Goal: Contribute content: Contribute content

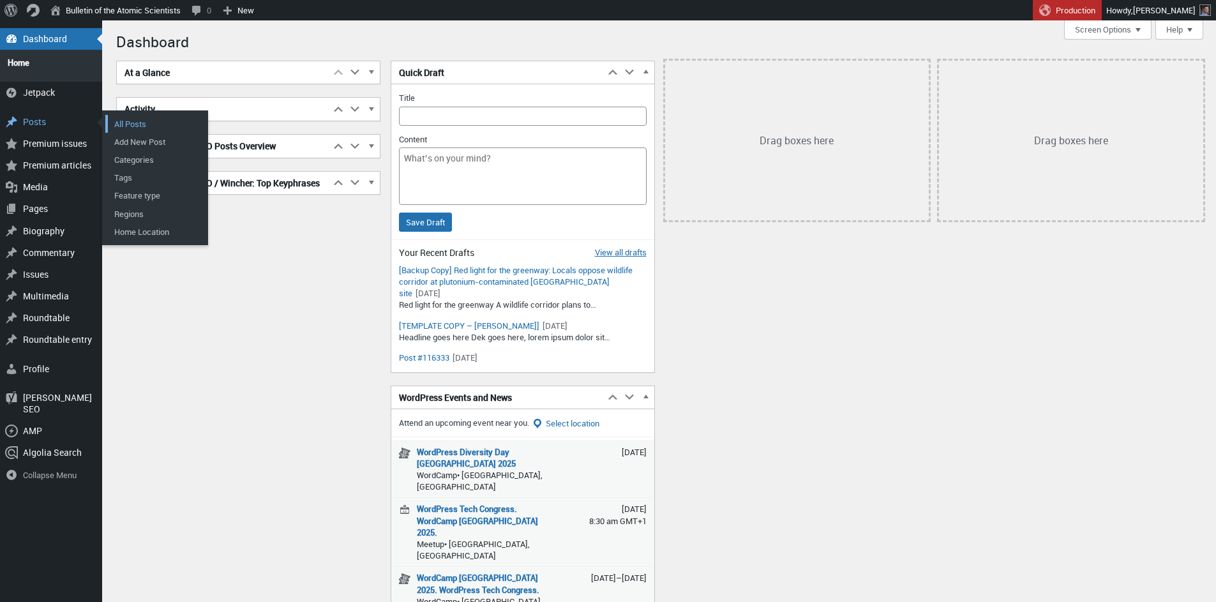
click at [134, 120] on link "All Posts" at bounding box center [156, 124] width 102 height 18
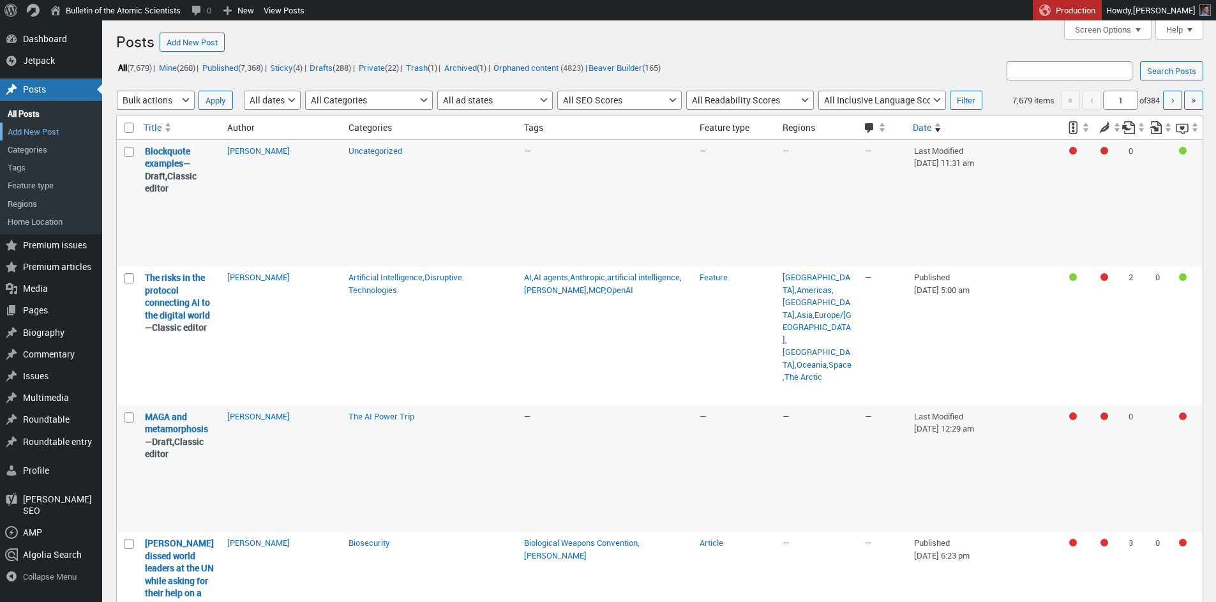
click at [35, 133] on link "Add New Post" at bounding box center [51, 132] width 102 height 18
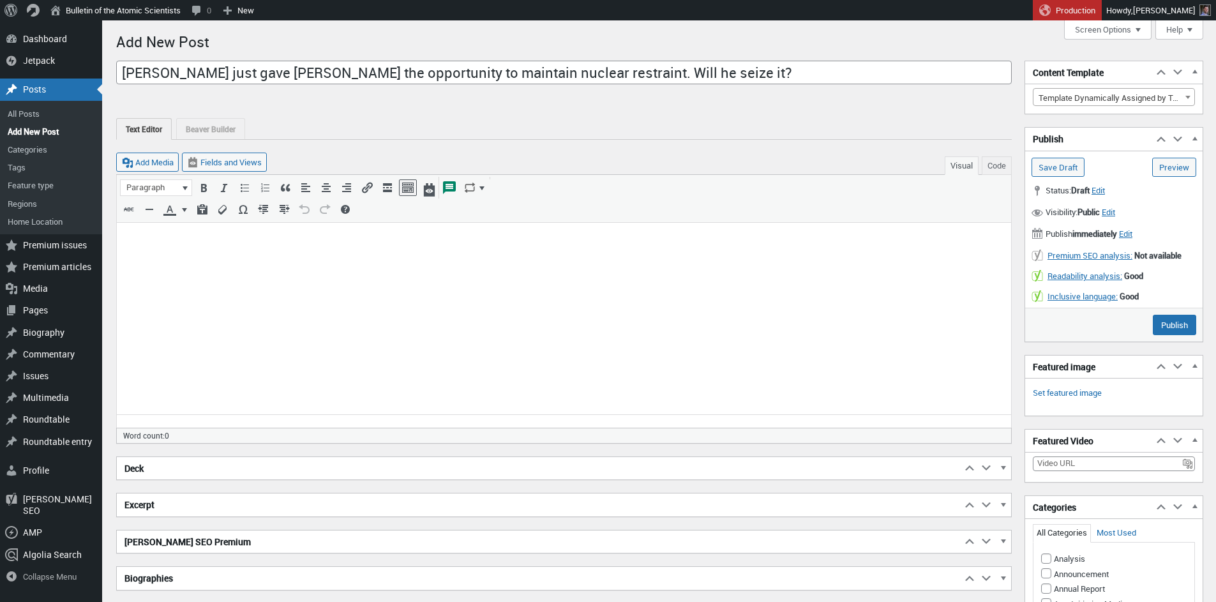
type input "Putin just gave Trump the opportunity to maintain nuclear restraint. Will he se…"
click at [319, 265] on html at bounding box center [564, 244] width 894 height 42
click at [253, 257] on body "To enrich screen reader interactions, please activate Accessibility in Grammarl…" at bounding box center [563, 243] width 879 height 27
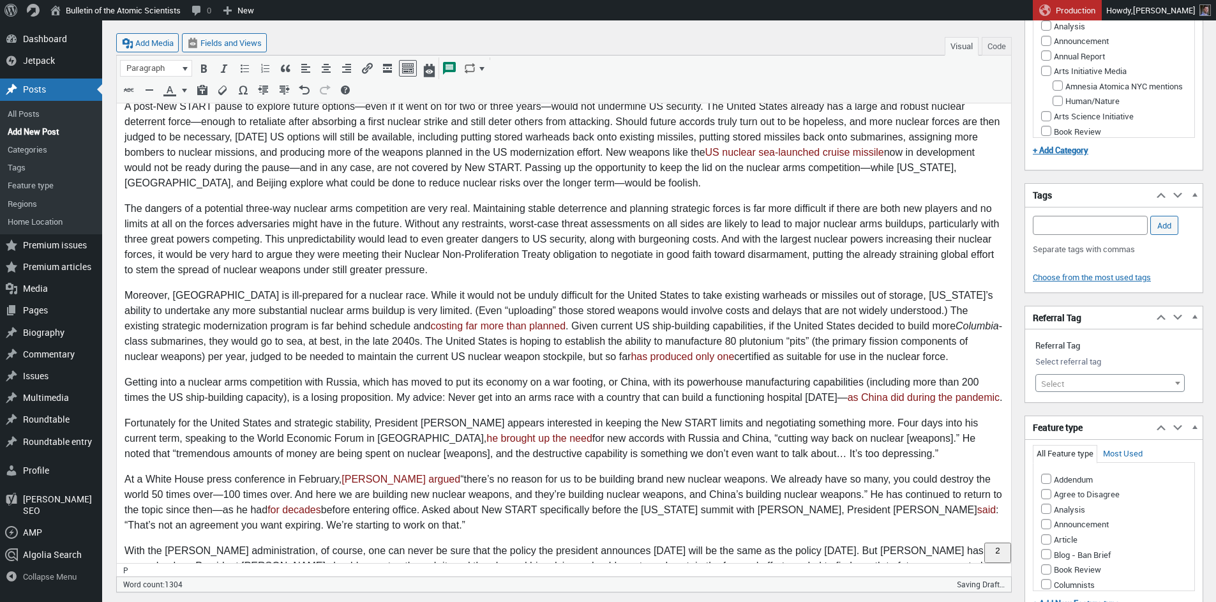
scroll to position [548, 0]
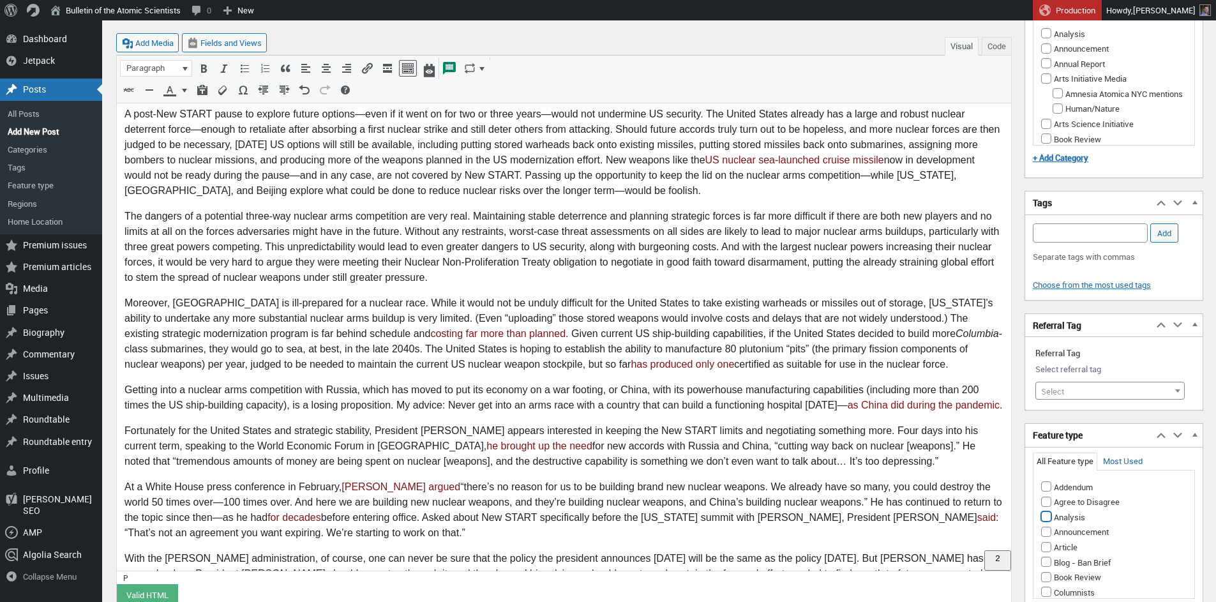
click at [1048, 518] on input "Analysis" at bounding box center [1046, 516] width 10 height 10
checkbox input "true"
click at [1066, 389] on span "Select" at bounding box center [1110, 391] width 148 height 18
type input "n"
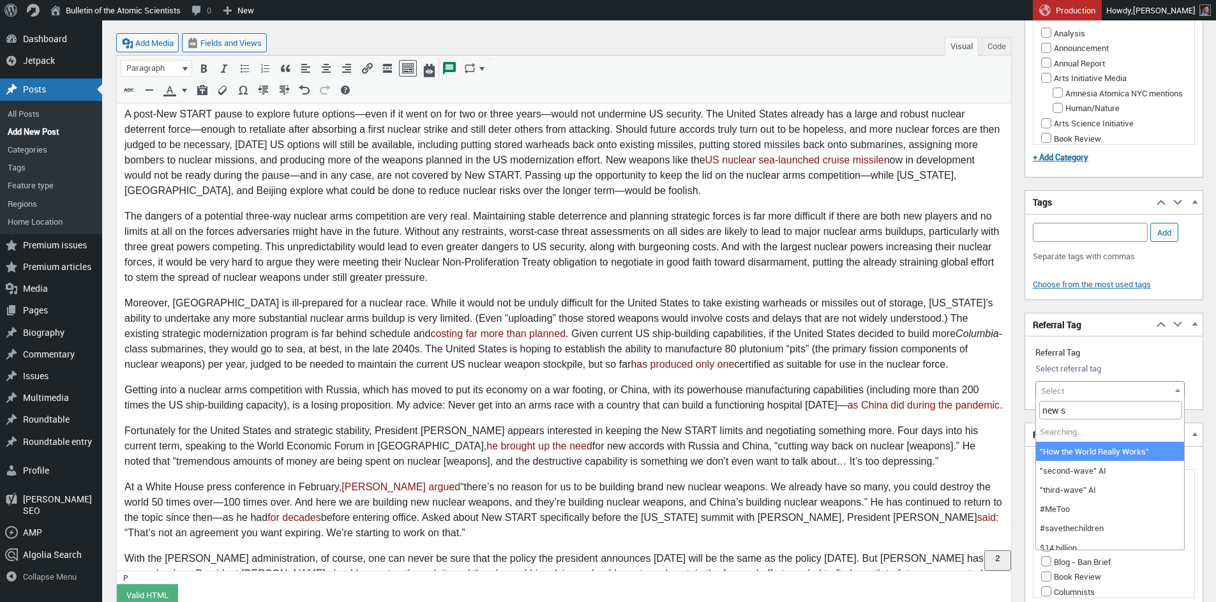
type input "new st"
select select "9870"
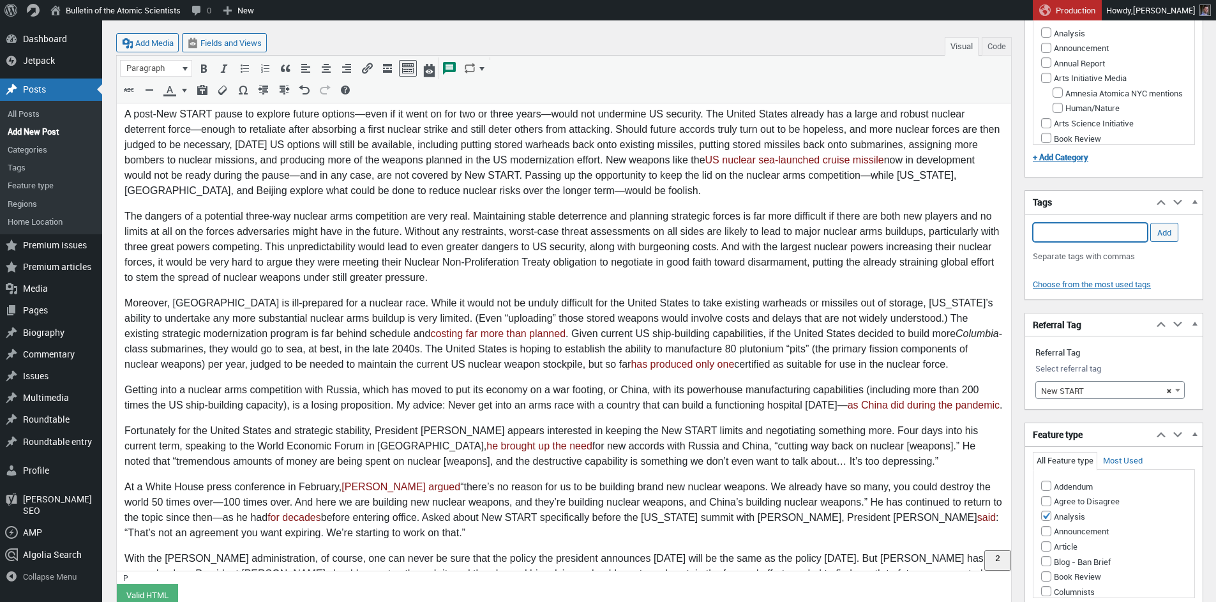
click at [1085, 234] on input "Add Tag" at bounding box center [1090, 232] width 115 height 19
click at [1081, 245] on li "New START" at bounding box center [1091, 252] width 114 height 18
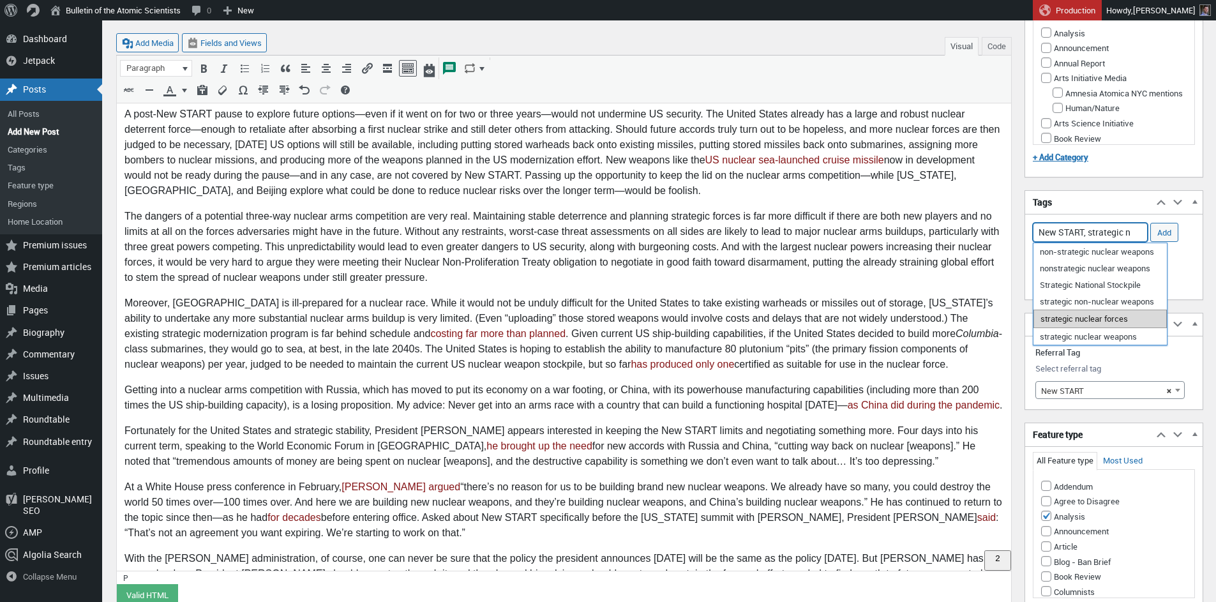
click at [1115, 320] on li "strategic nuclear forces" at bounding box center [1100, 319] width 133 height 18
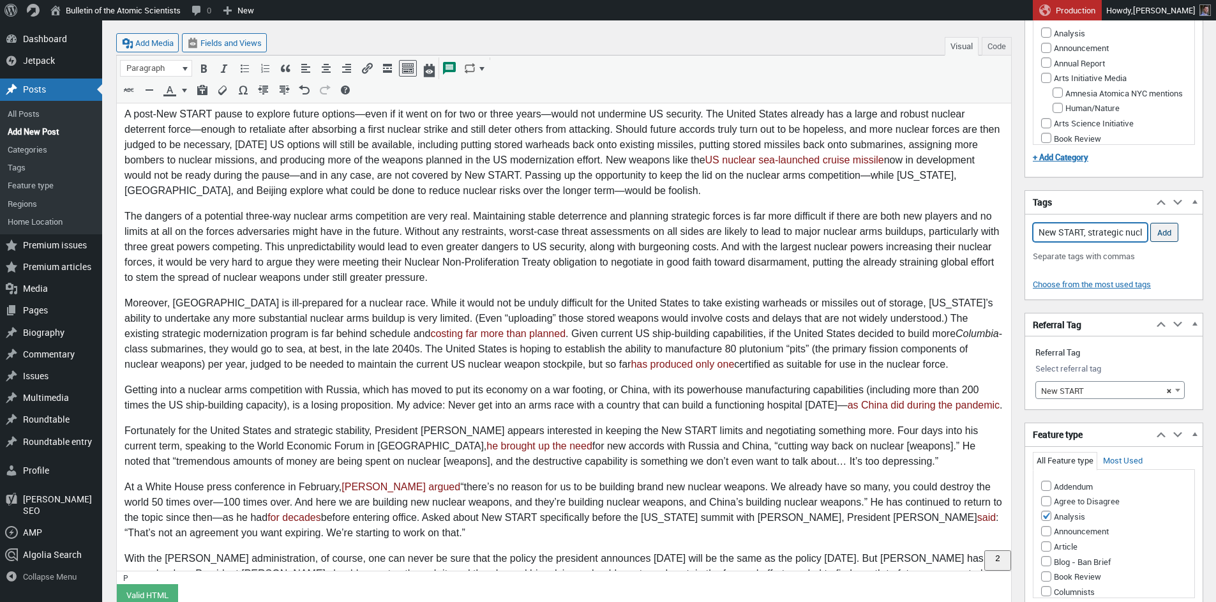
type input "New START, strategic nuclear forces,"
click at [1166, 234] on input "Add" at bounding box center [1164, 232] width 28 height 19
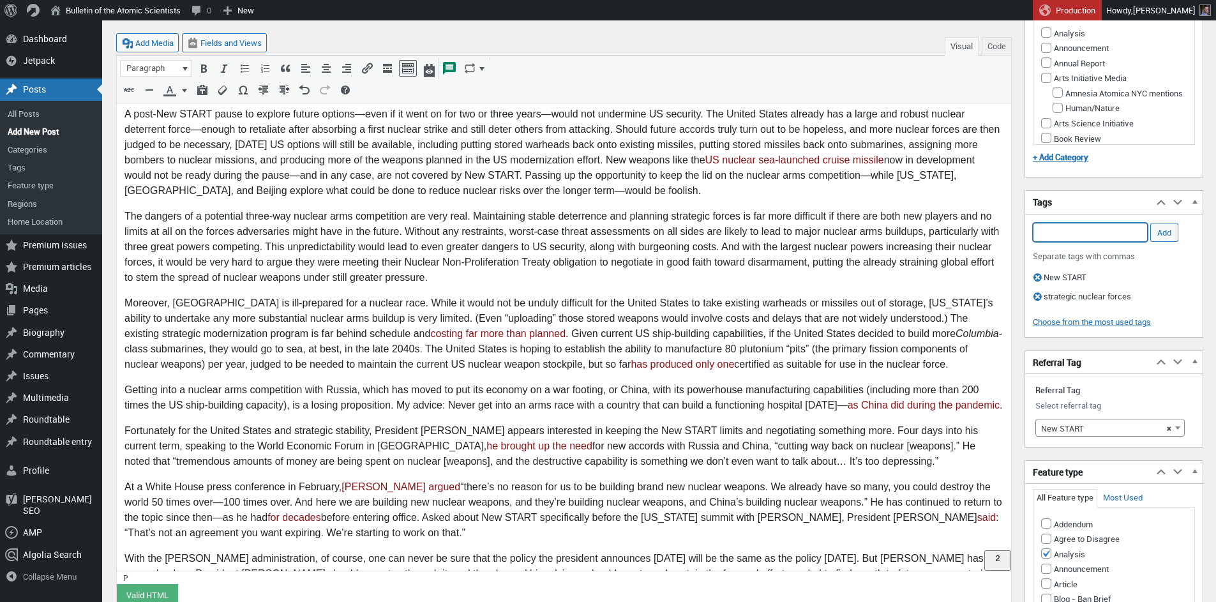
click at [1094, 234] on input "Add Tag" at bounding box center [1090, 232] width 115 height 19
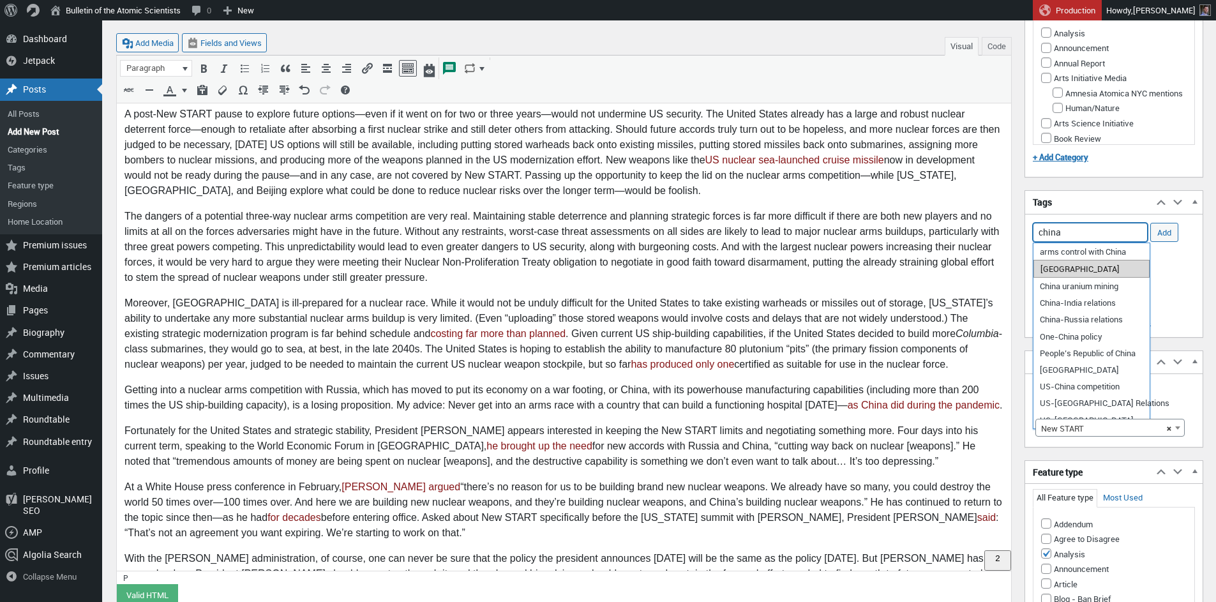
click at [1076, 275] on li "China" at bounding box center [1092, 269] width 116 height 18
click at [1099, 252] on li "arms control with China" at bounding box center [1092, 252] width 116 height 18
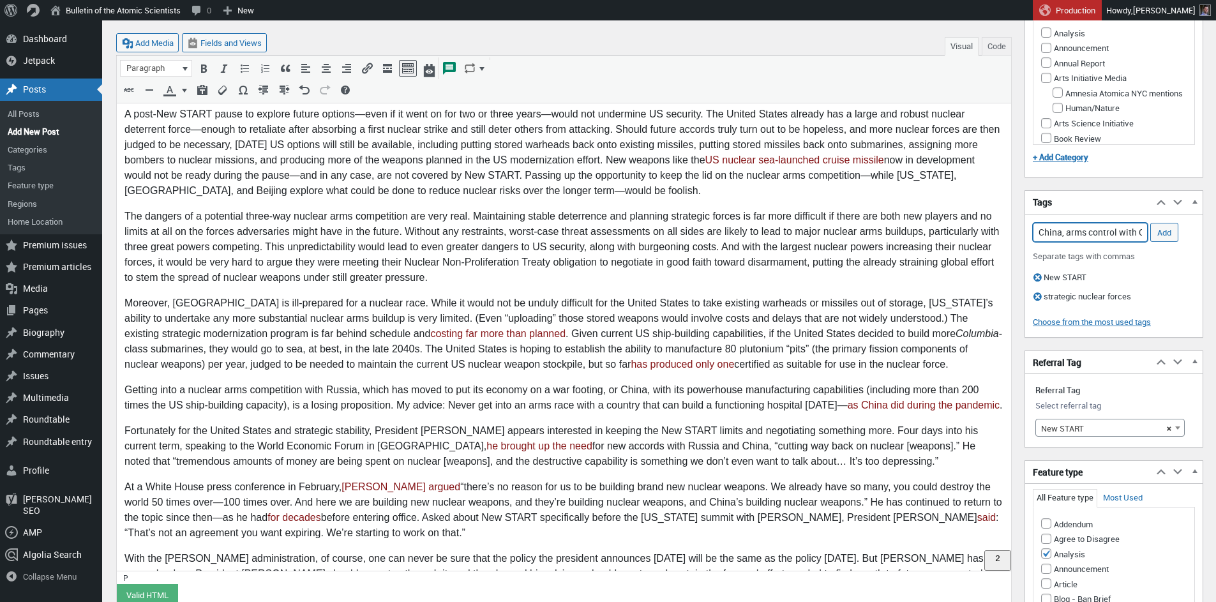
scroll to position [0, 28]
drag, startPoint x: 1120, startPoint y: 231, endPoint x: 1214, endPoint y: 235, distance: 94.6
click at [1148, 235] on input "China, arms control with China," at bounding box center [1090, 232] width 115 height 19
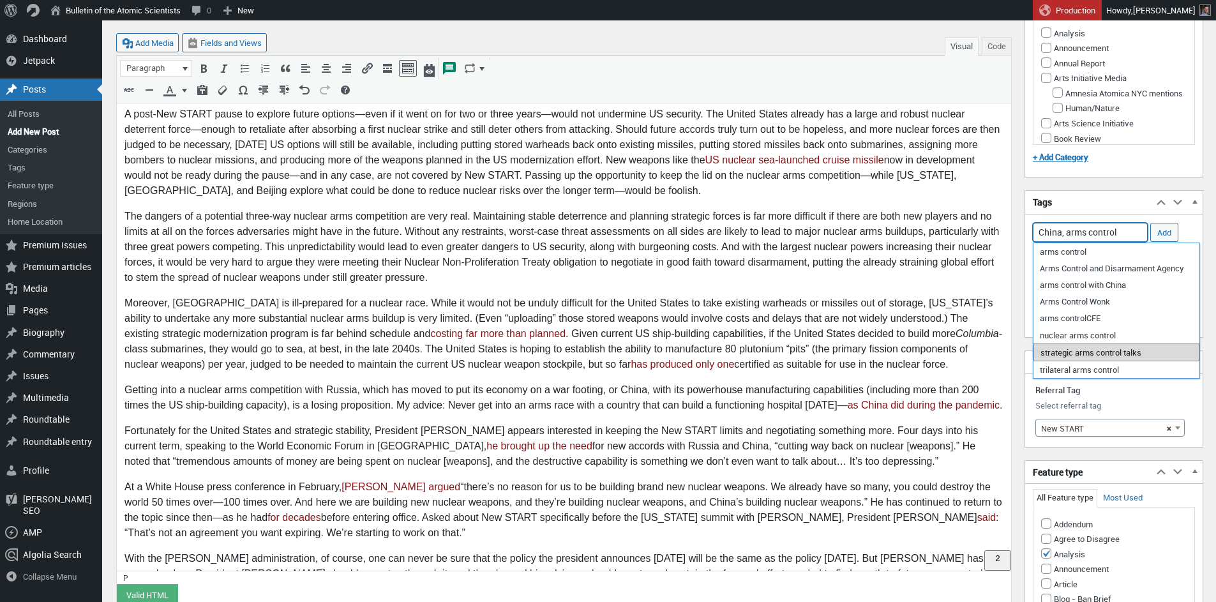
click at [1097, 354] on li "strategic arms control talks" at bounding box center [1117, 352] width 166 height 18
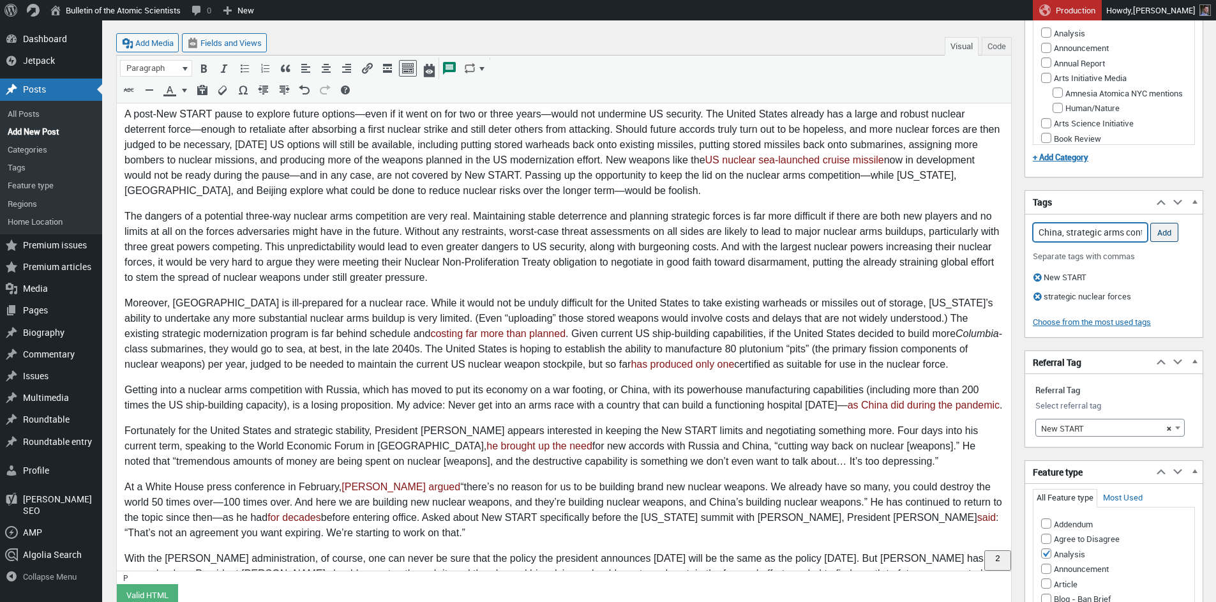
type input "China, strategic arms control talks,"
click at [1161, 231] on input "Add" at bounding box center [1164, 232] width 28 height 19
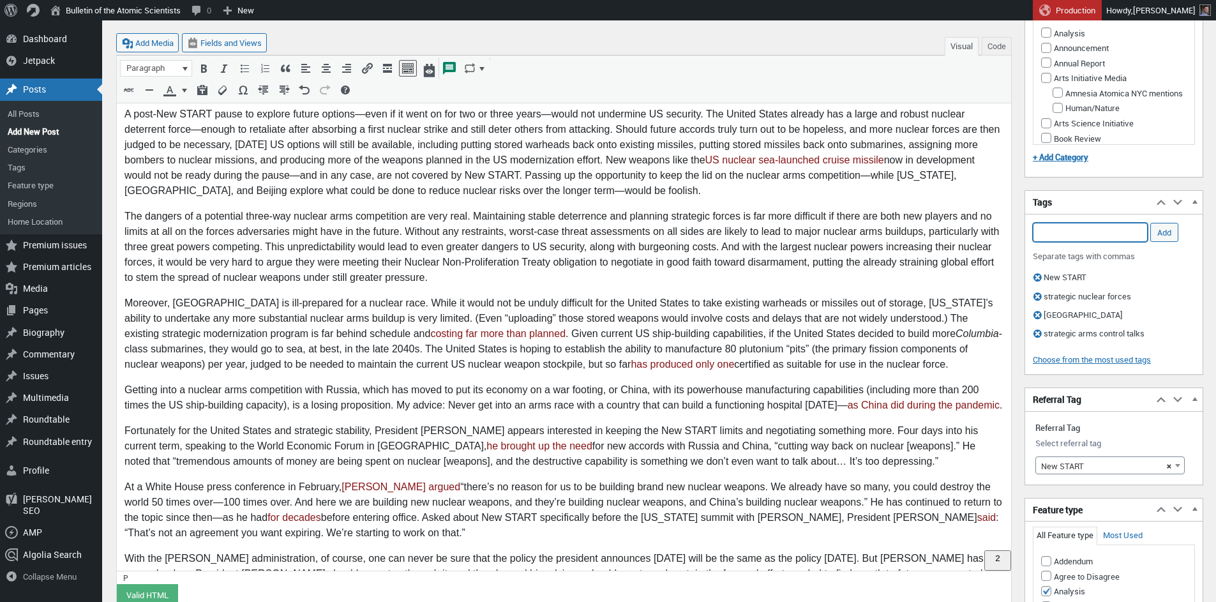
click at [1108, 232] on input "Add Tag" at bounding box center [1090, 232] width 115 height 19
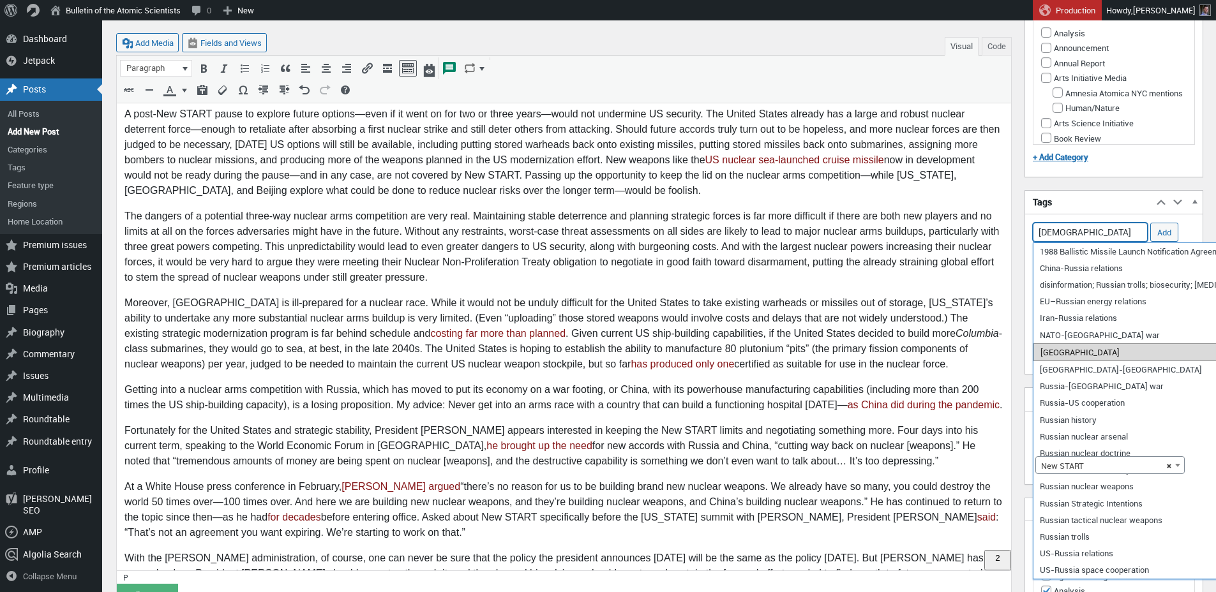
click at [1066, 356] on li "Russia" at bounding box center [1208, 352] width 348 height 18
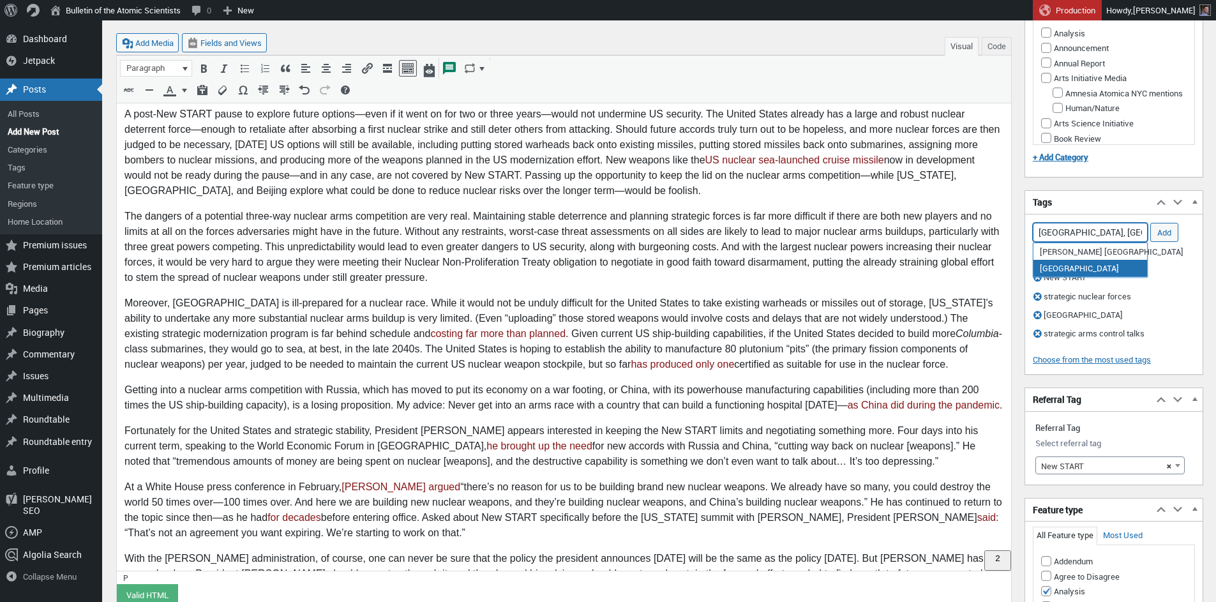
click at [1076, 273] on li "[GEOGRAPHIC_DATA]" at bounding box center [1091, 268] width 114 height 17
type input "Russia, United States,"
click at [1169, 231] on input "Add" at bounding box center [1164, 232] width 28 height 19
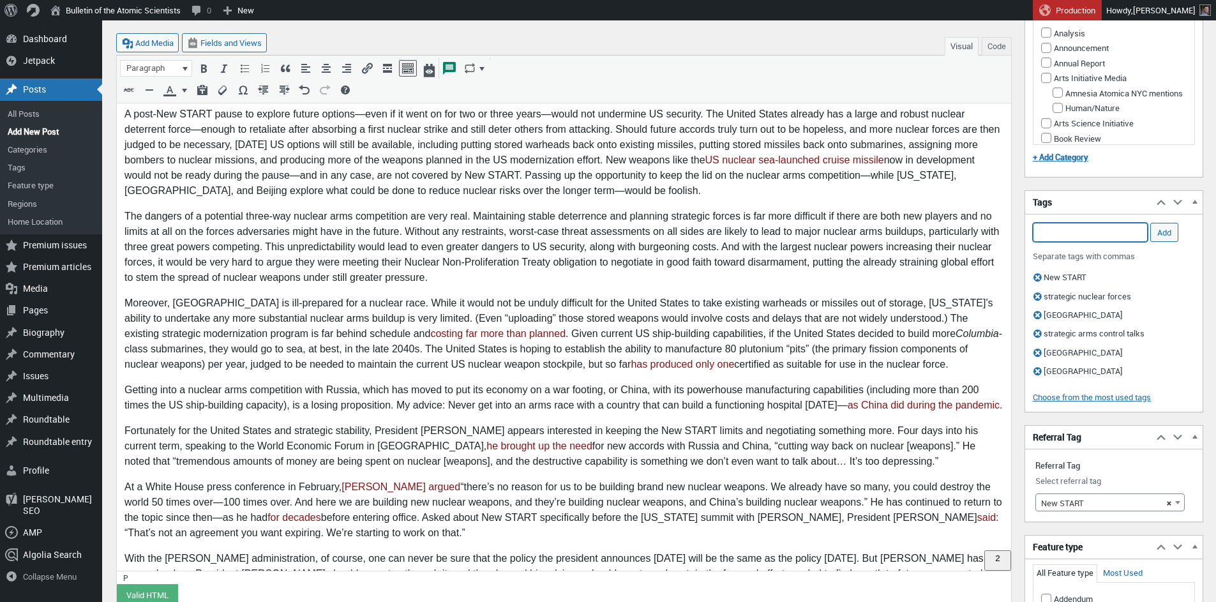
click at [1100, 234] on input "Add Tag" at bounding box center [1090, 232] width 115 height 19
click at [1131, 230] on input "alaska" at bounding box center [1090, 232] width 115 height 19
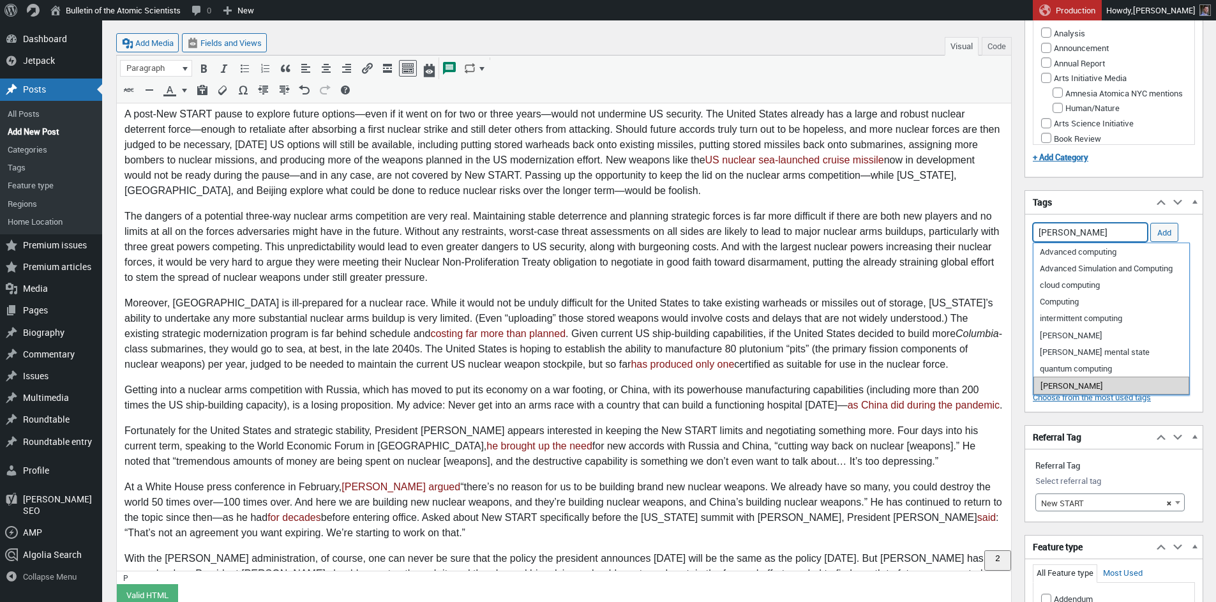
click at [1092, 388] on li "Vladimir Putin" at bounding box center [1112, 386] width 156 height 18
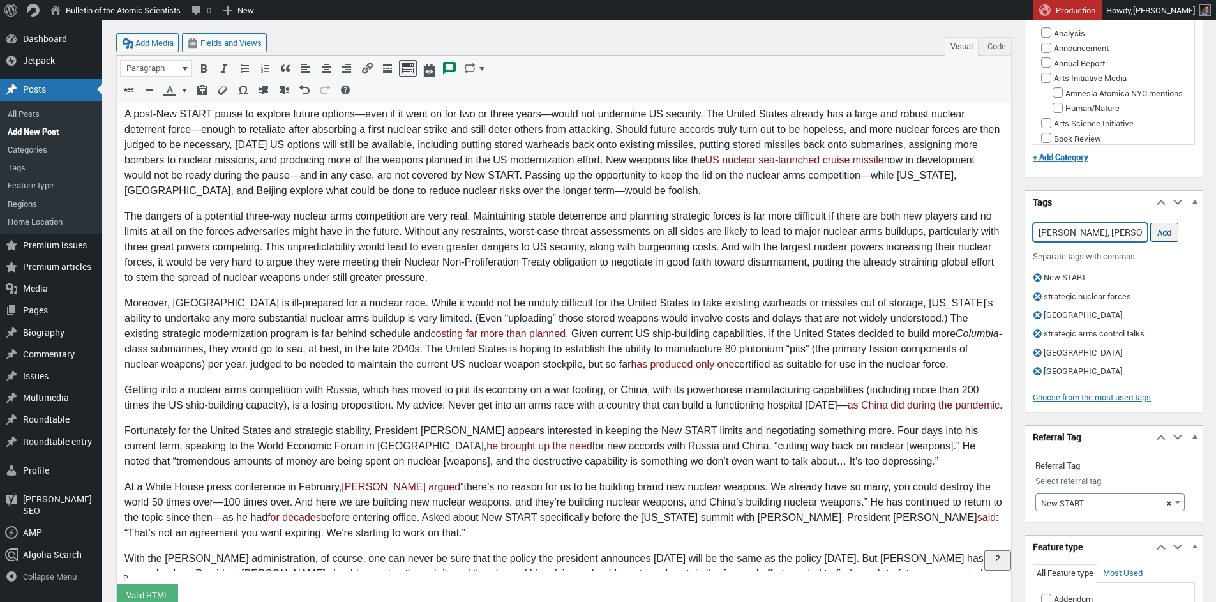
type input "Vladimir Putin, Donald Trump,"
click at [1161, 232] on input "Add" at bounding box center [1164, 232] width 28 height 19
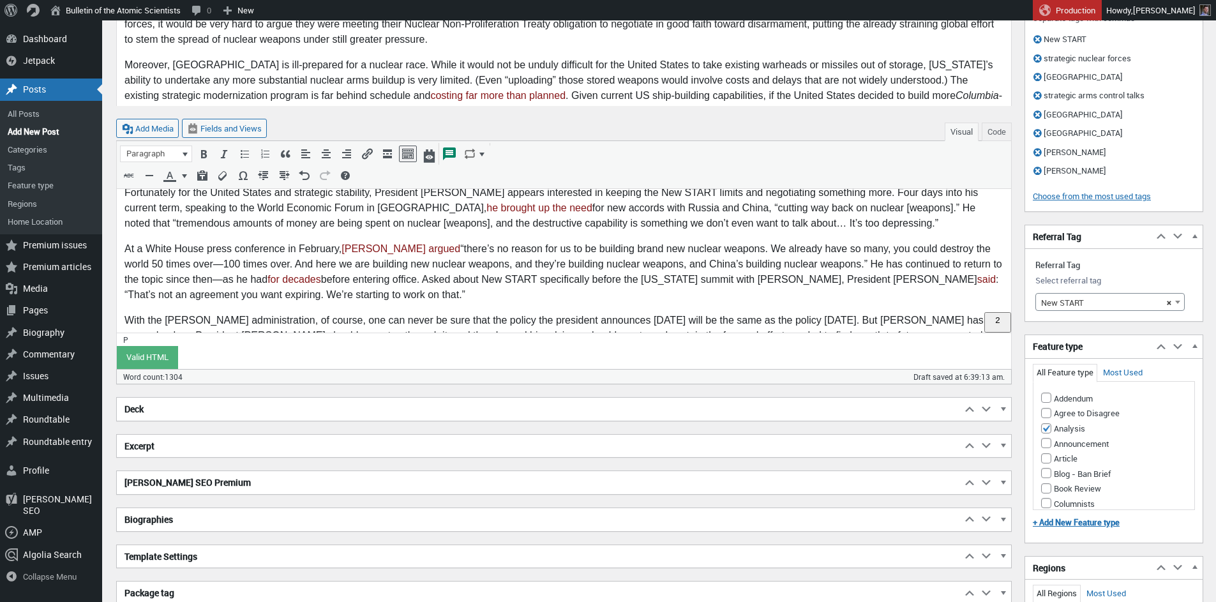
scroll to position [1037, 0]
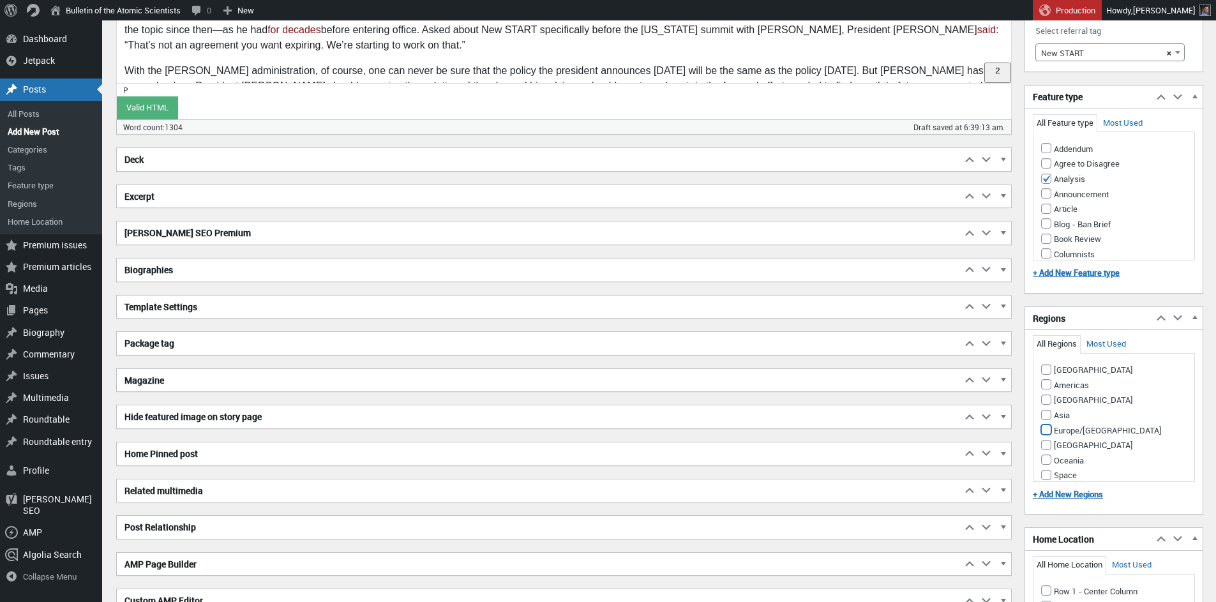
click at [1051, 425] on input "Europe/[GEOGRAPHIC_DATA]" at bounding box center [1046, 430] width 10 height 10
checkbox input "true"
click at [1048, 410] on input "Asia" at bounding box center [1046, 415] width 10 height 10
checkbox input "true"
click at [1045, 379] on input "Americas" at bounding box center [1046, 384] width 10 height 10
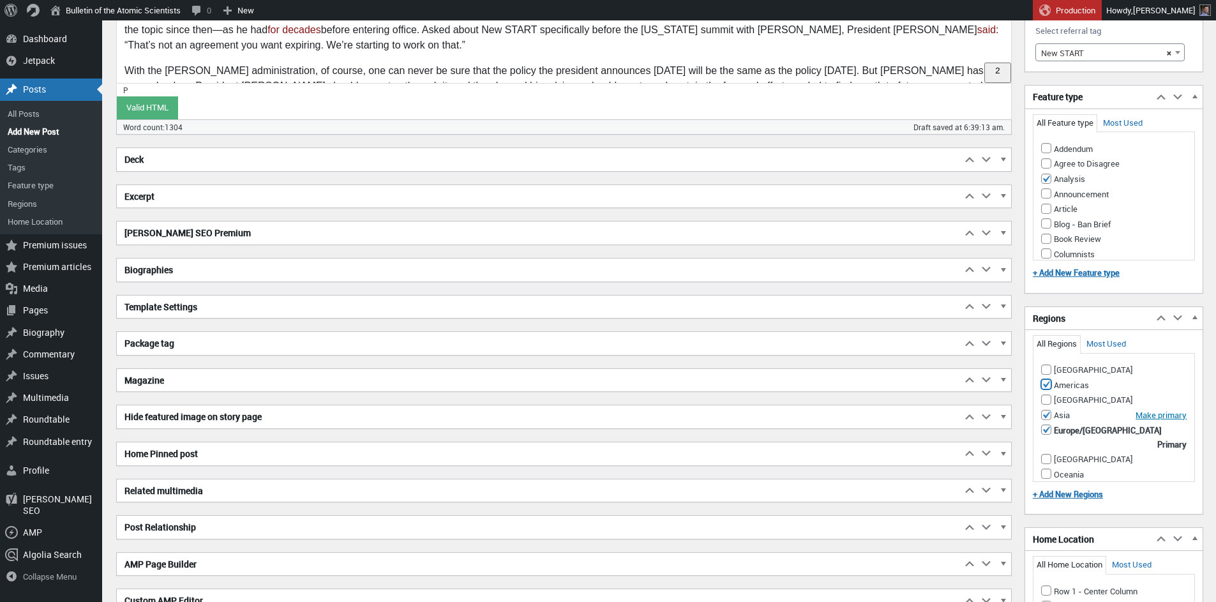
checkbox input "true"
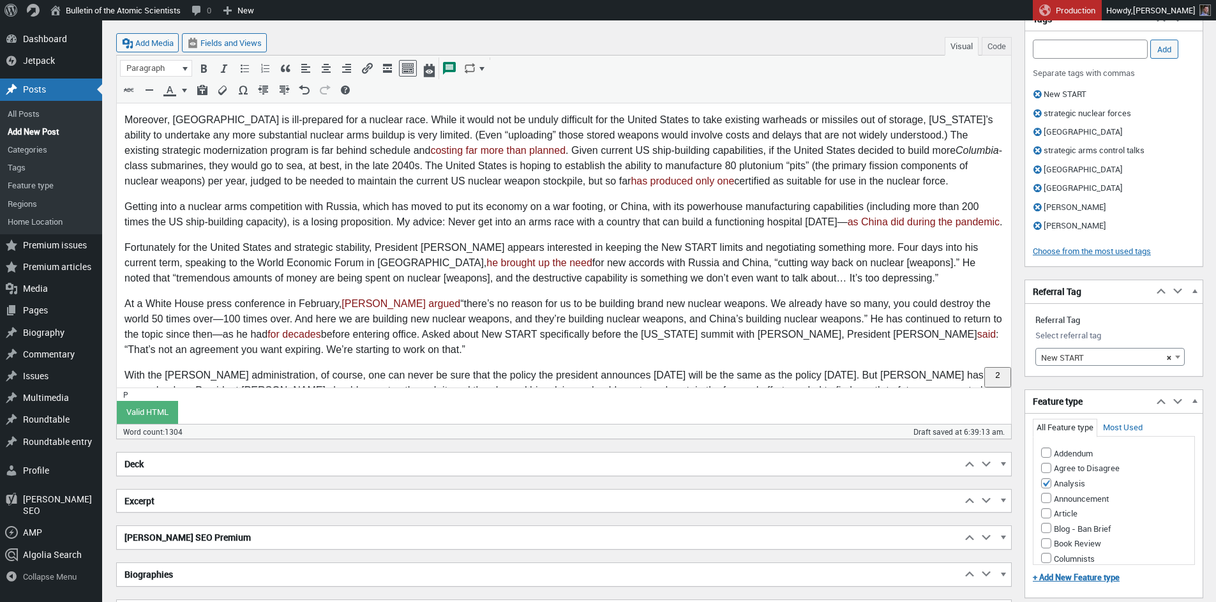
scroll to position [598, 0]
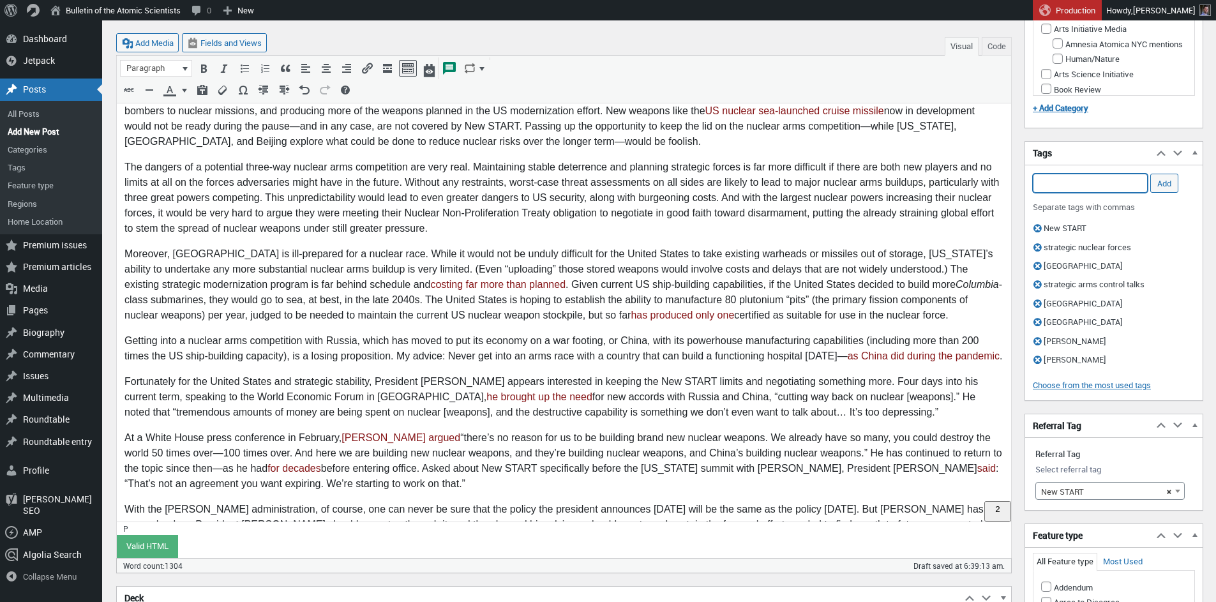
click at [1058, 185] on input "Add Tag" at bounding box center [1090, 183] width 115 height 19
click at [1071, 204] on li "great power competition" at bounding box center [1091, 203] width 114 height 18
type input "great power competition,"
click at [1170, 183] on input "Add" at bounding box center [1164, 183] width 28 height 19
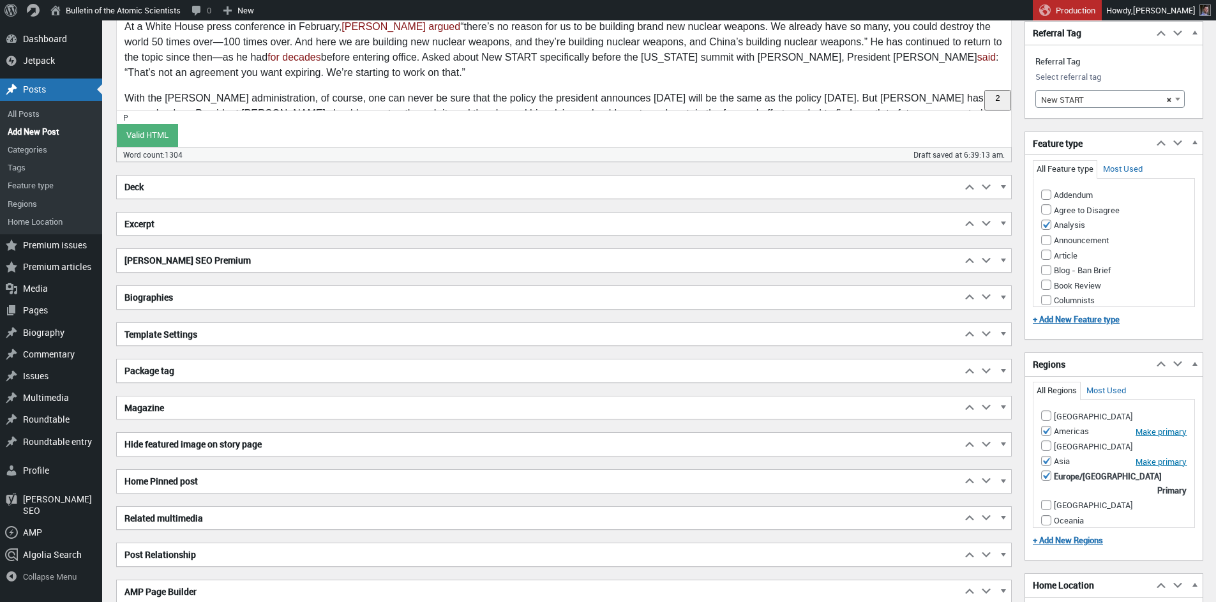
scroll to position [1061, 0]
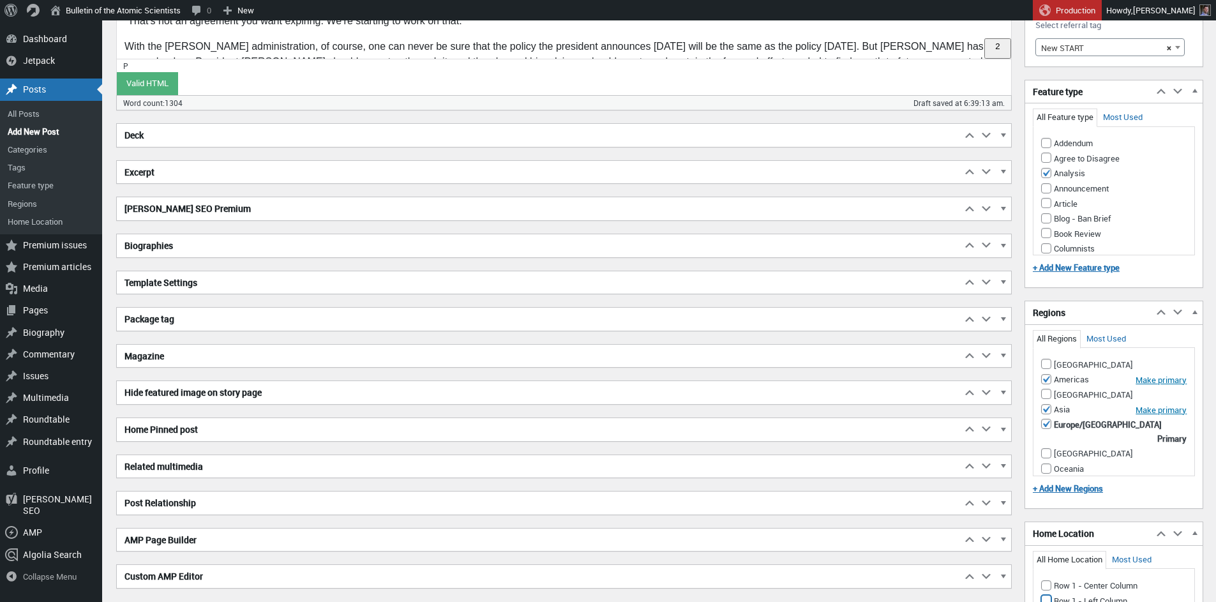
click at [1048, 595] on input "Row 1 - Left Column" at bounding box center [1046, 600] width 10 height 10
checkbox input "true"
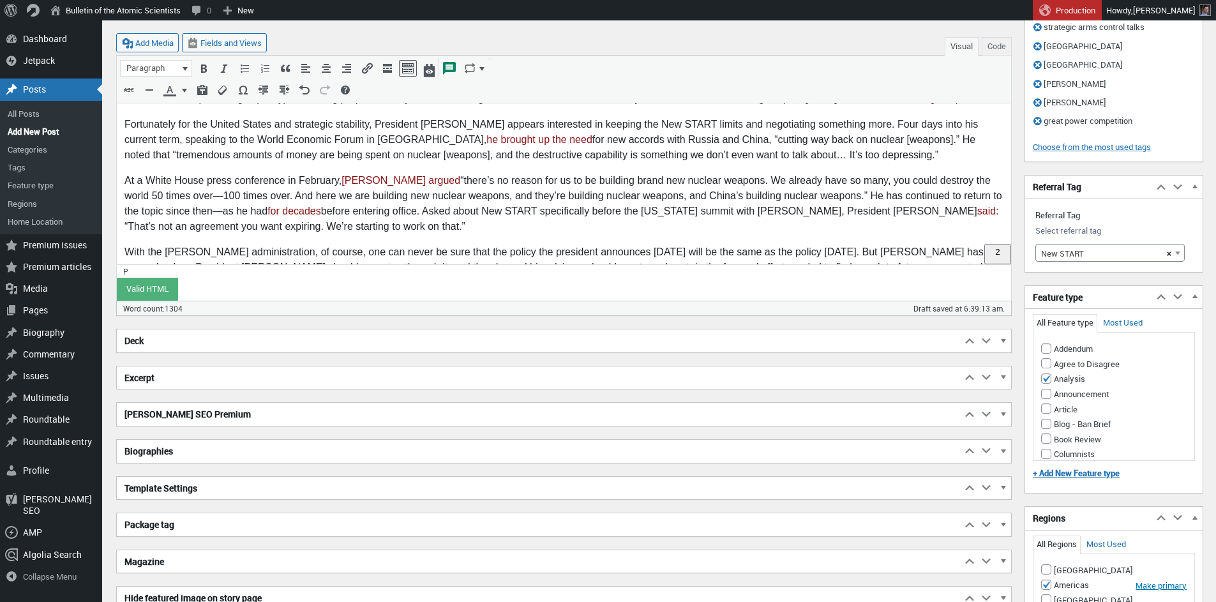
scroll to position [782, 0]
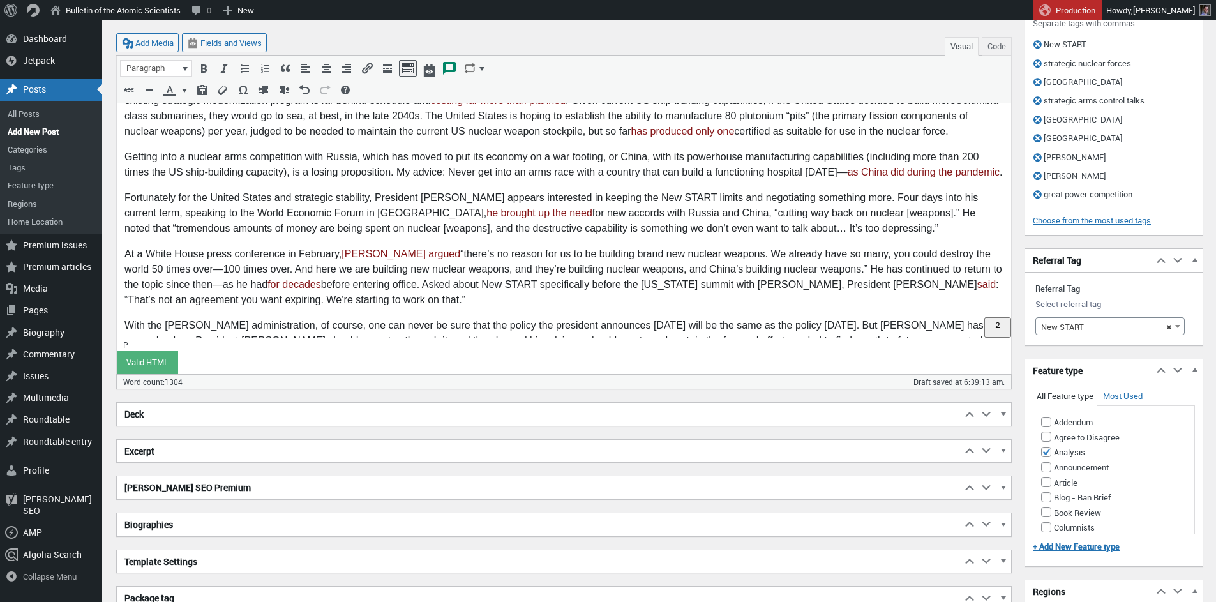
click at [207, 416] on h2 "Deck" at bounding box center [539, 414] width 845 height 23
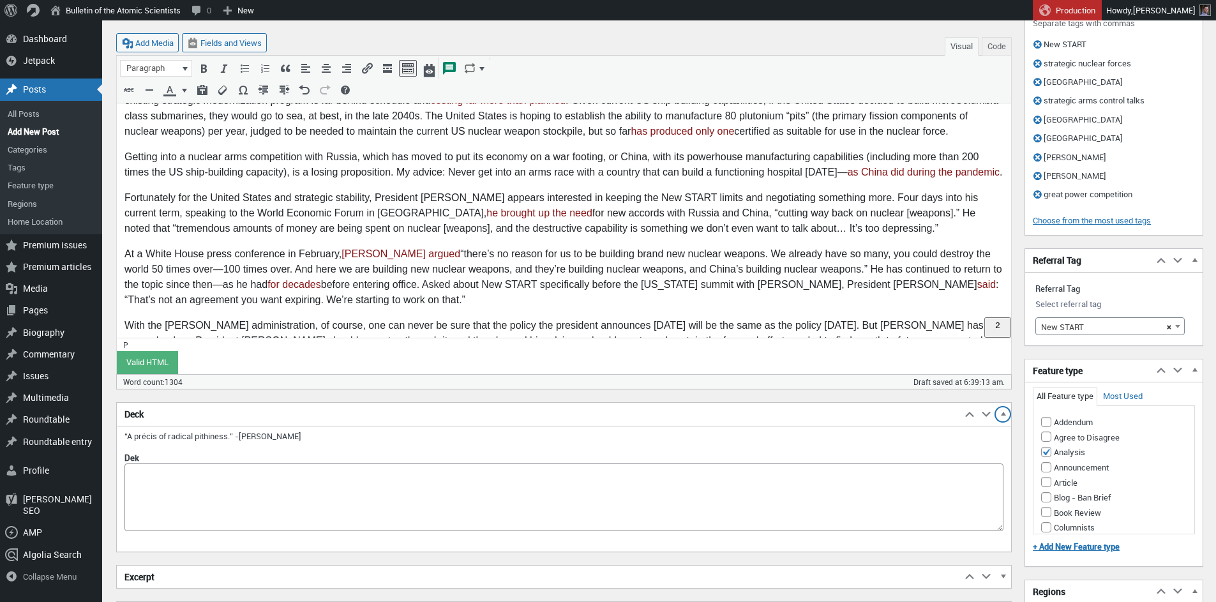
click at [1006, 413] on span "button" at bounding box center [1003, 416] width 13 height 11
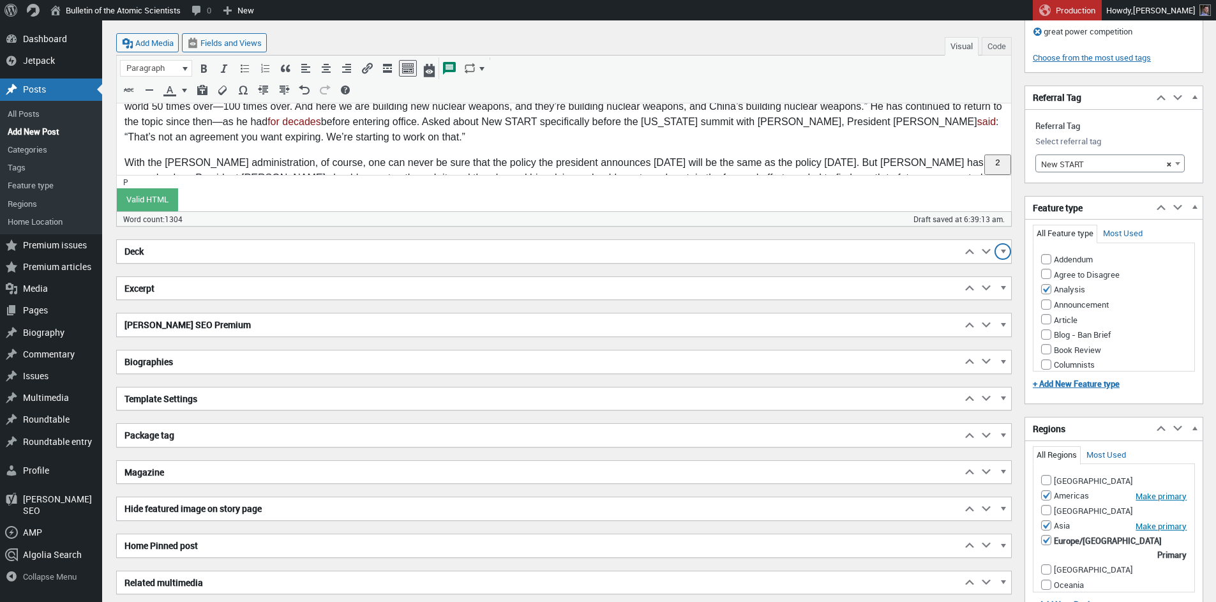
scroll to position [722, 0]
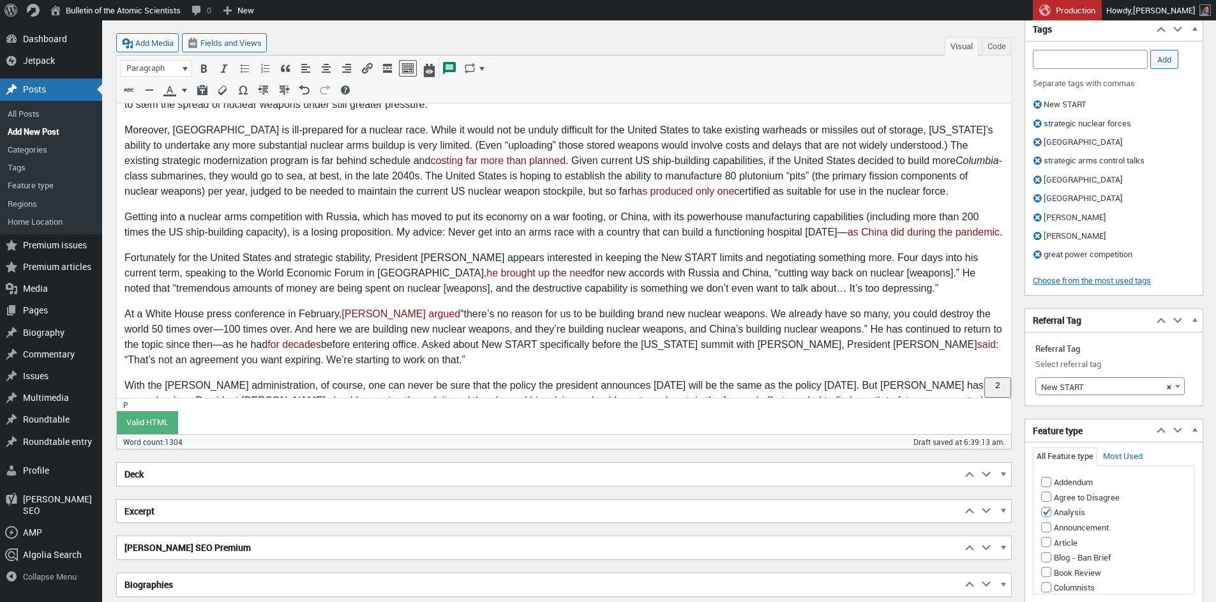
click at [256, 474] on h2 "Deck" at bounding box center [539, 474] width 845 height 23
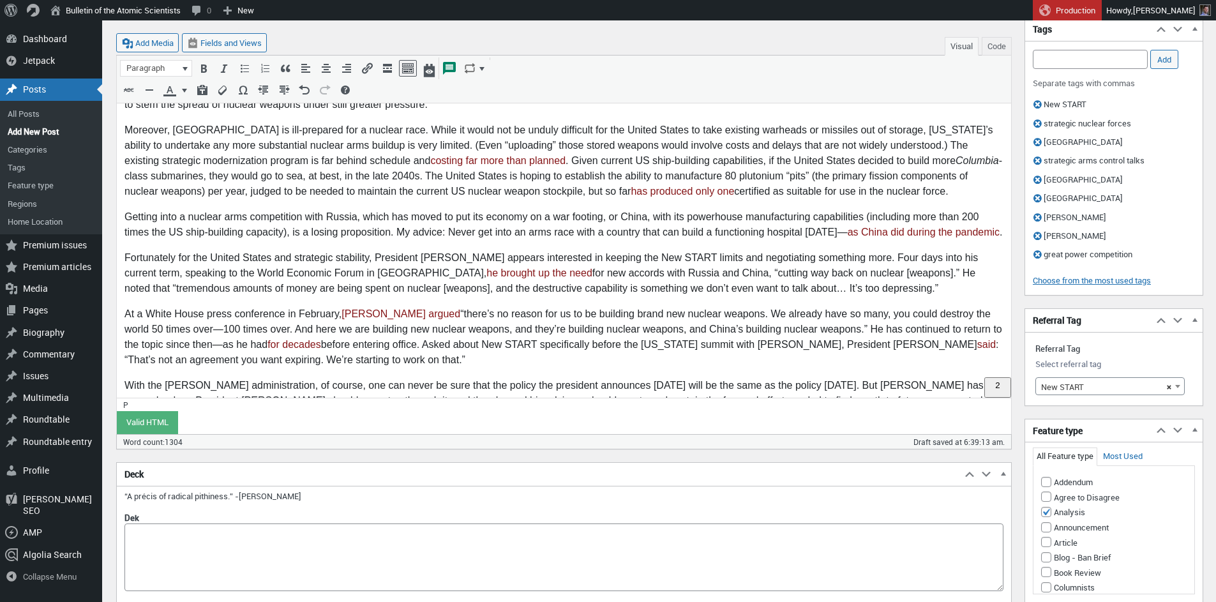
scroll to position [966, 0]
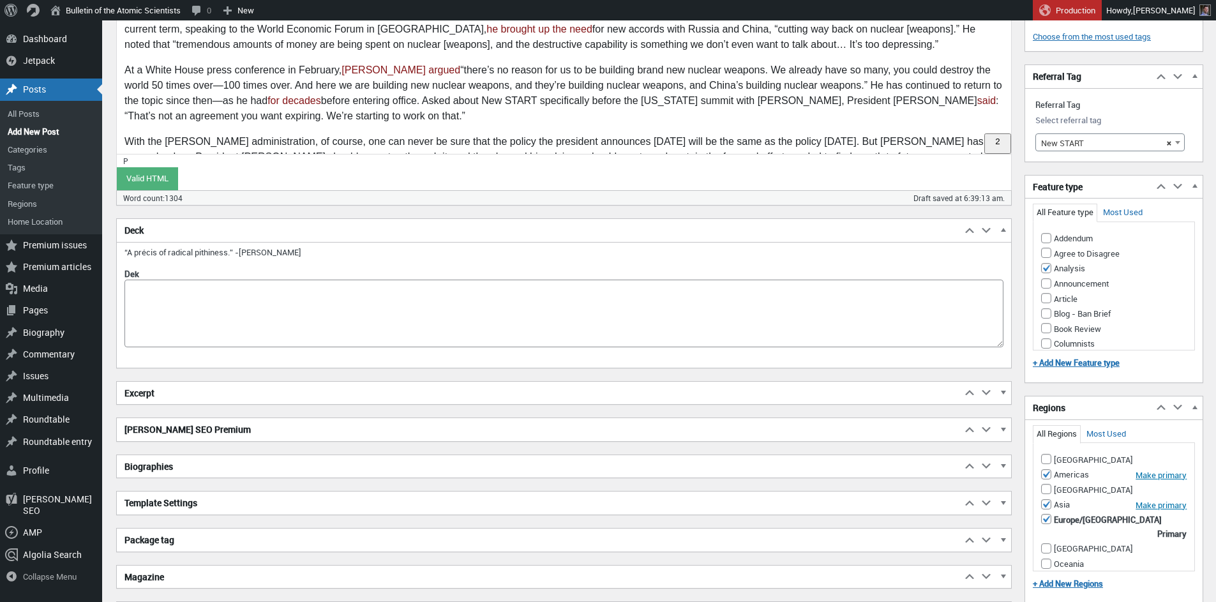
click at [182, 396] on h2 "Excerpt" at bounding box center [539, 393] width 845 height 23
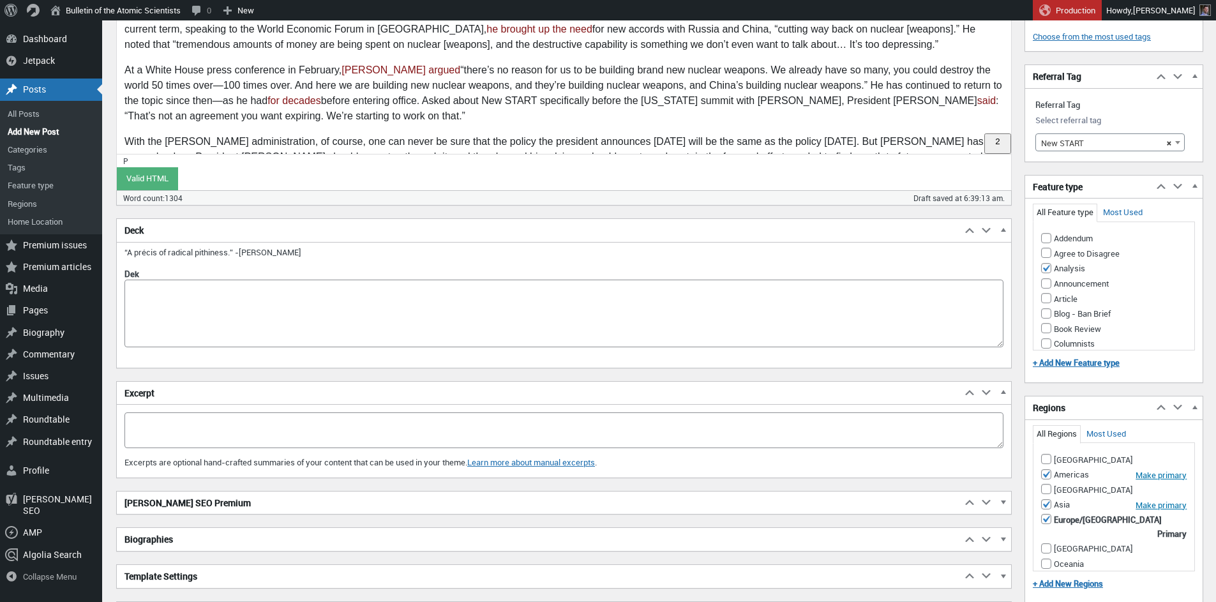
click at [178, 501] on h2 "Yoast SEO Premium" at bounding box center [539, 503] width 845 height 23
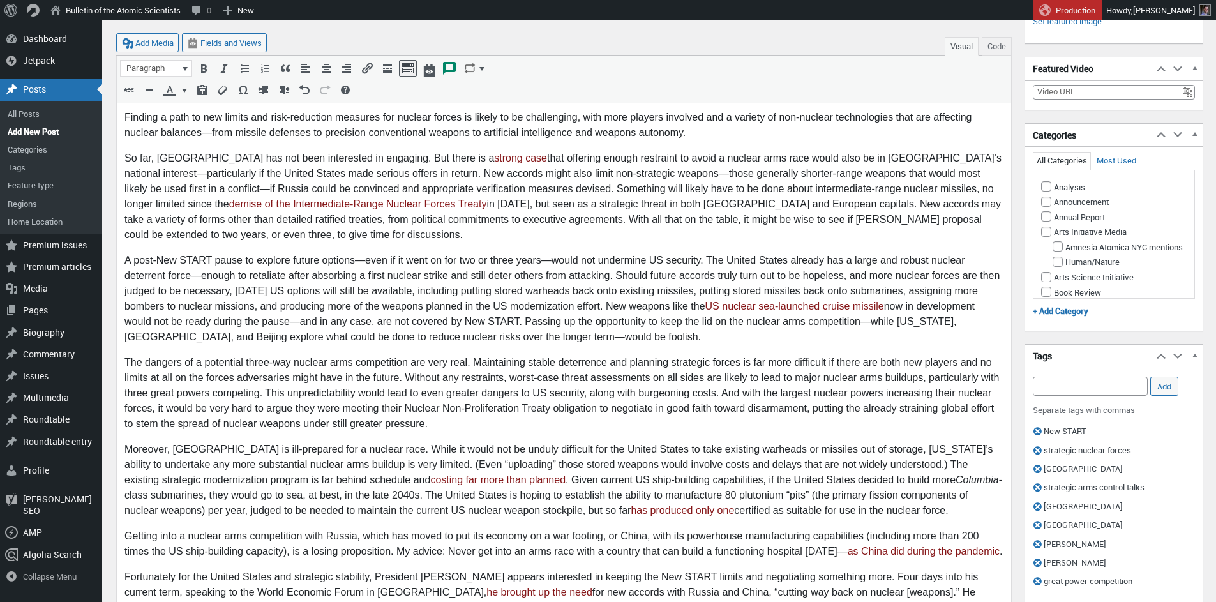
scroll to position [853, 0]
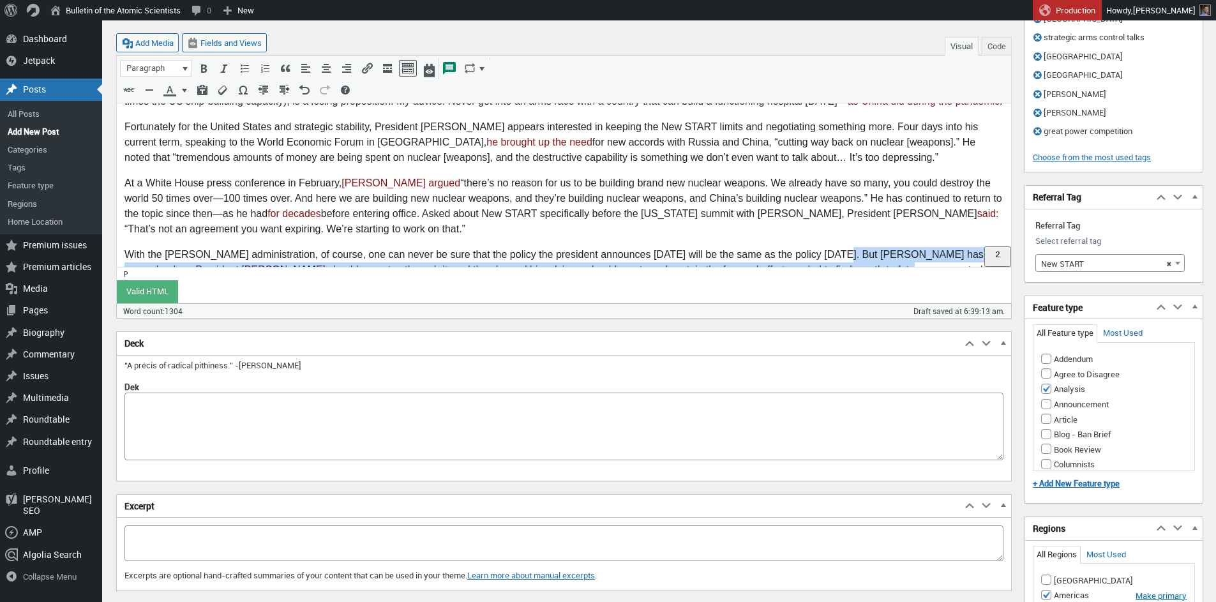
drag, startPoint x: 827, startPoint y: 225, endPoint x: 854, endPoint y: 242, distance: 31.5
click at [854, 248] on p "With the Trump administration, of course, one can never be sure that the policy…" at bounding box center [563, 271] width 879 height 46
copy p "Putin has opened a door. President Trump should now step through it, and then h…"
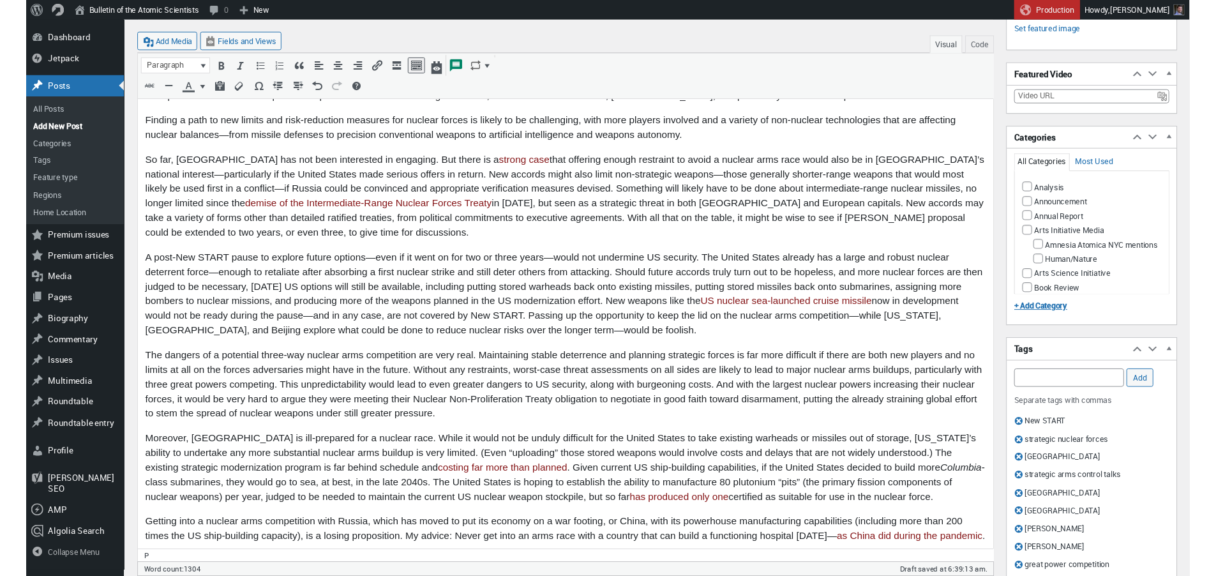
scroll to position [0, 0]
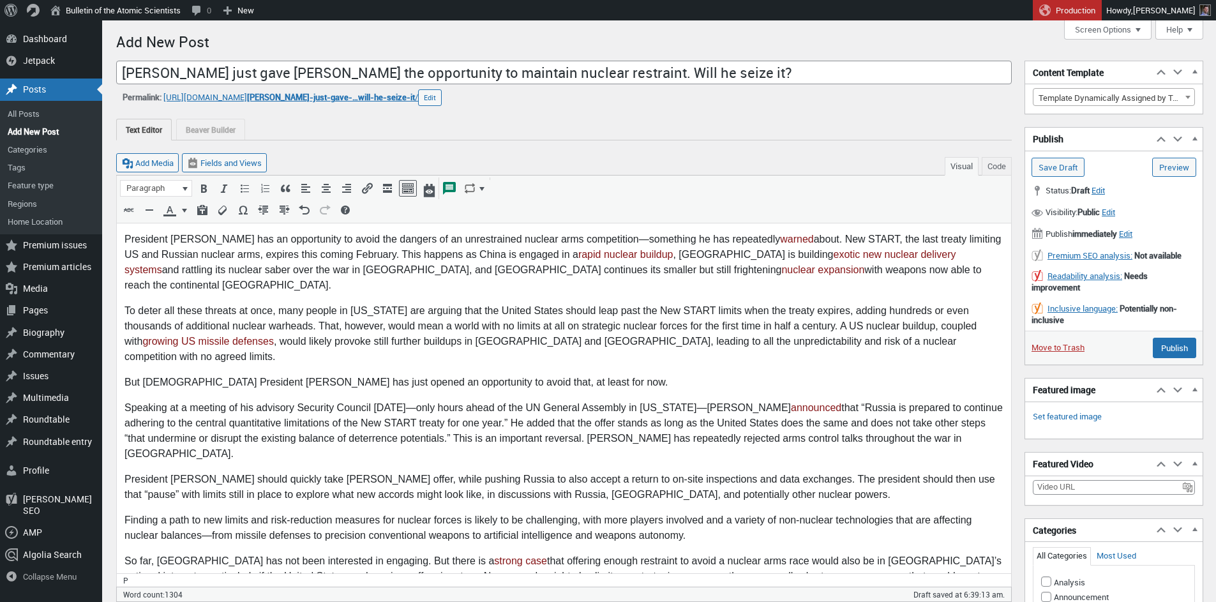
click at [385, 472] on p "President Trump should quickly take Putin’s offer, while pushing Russia to also…" at bounding box center [563, 487] width 879 height 31
click at [381, 513] on p "Finding a path to new limits and risk-reduction measures for nuclear forces is …" at bounding box center [563, 528] width 879 height 31
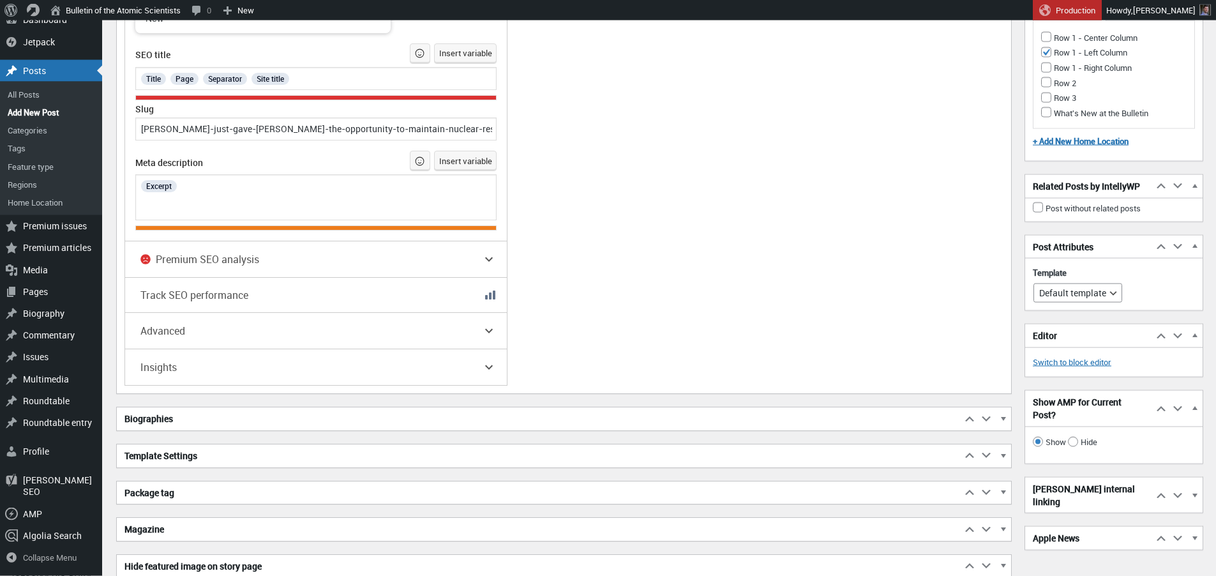
scroll to position [217, 0]
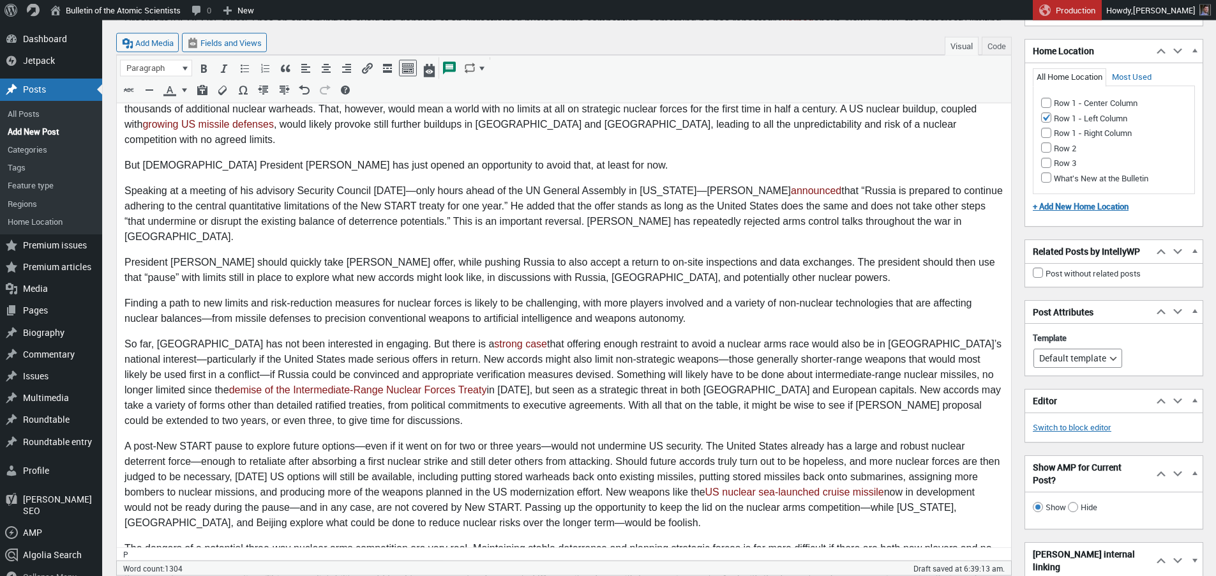
click at [531, 336] on p "So far, China has not been interested in engaging. But there is a strong case t…" at bounding box center [563, 382] width 879 height 92
drag, startPoint x: 490, startPoint y: 300, endPoint x: 732, endPoint y: 301, distance: 242.6
click at [732, 336] on p "So far, China has not been interested in engaging. But there is a strong case t…" at bounding box center [563, 382] width 879 height 92
copy p "offering enough restraint to avoid a nuclear arms race"
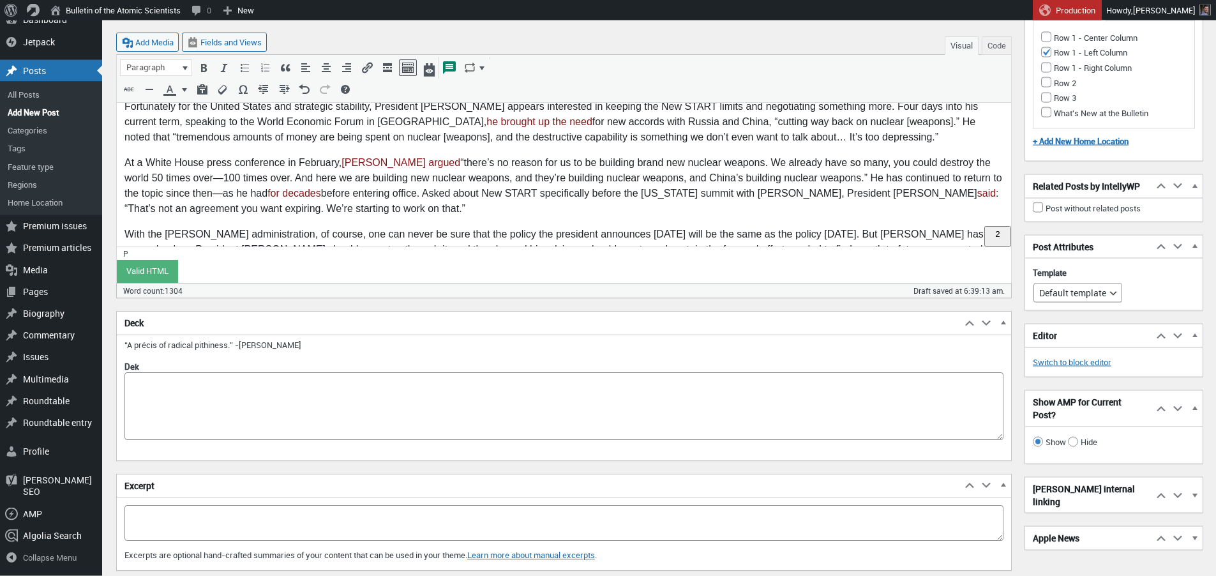
scroll to position [1068, 0]
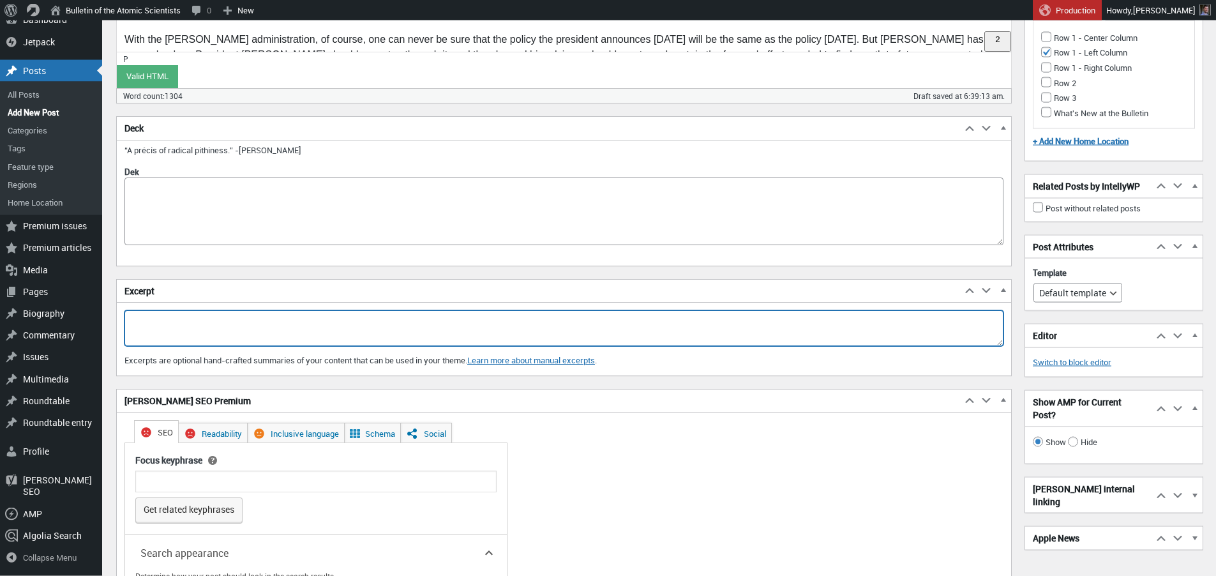
click at [206, 331] on textarea "Excerpt" at bounding box center [563, 328] width 879 height 36
paste textarea "President Trump should quickly take Putin’s offer, while pushing Russia to also…"
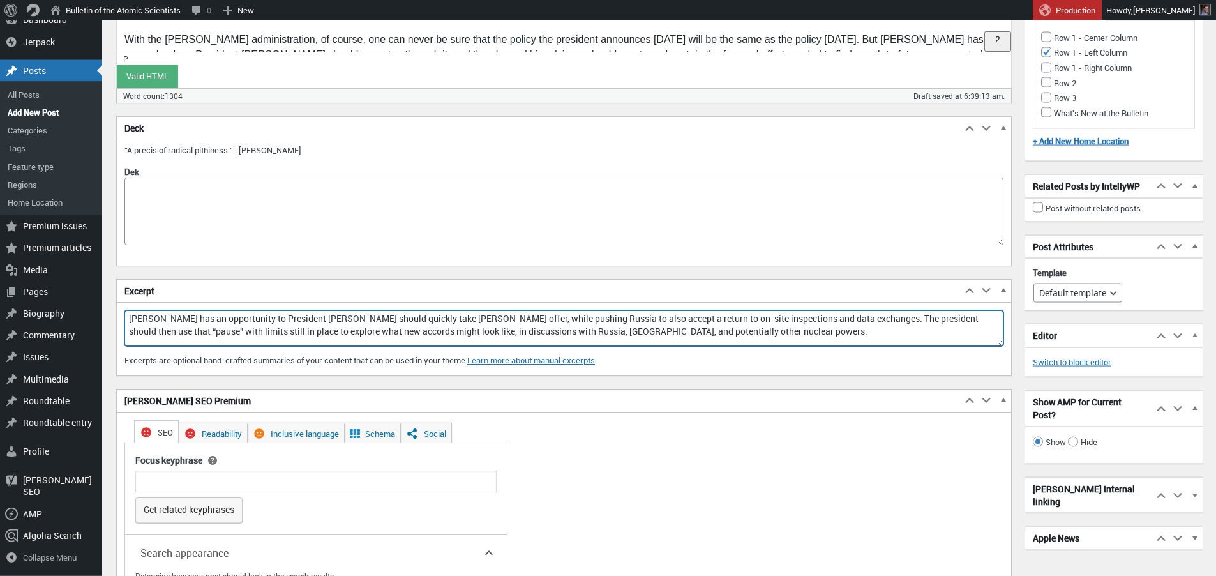
drag, startPoint x: 249, startPoint y: 320, endPoint x: 480, endPoint y: 322, distance: 231.1
click at [480, 322] on textarea "Trump has an opportunity to President Trump should quickly take Putin’s offer, …" at bounding box center [563, 328] width 879 height 36
click at [269, 317] on textarea "Trump has an opportunity to pushing Russia to also accept a return to on-site i…" at bounding box center [563, 328] width 879 height 36
click at [551, 319] on textarea "Trump has an opportunity to push Russia to accept a return to on-site inspectio…" at bounding box center [563, 328] width 879 height 36
click at [875, 318] on textarea "Trump has an opportunity to push Russia to accept a return to on-site inspectio…" at bounding box center [563, 328] width 879 height 36
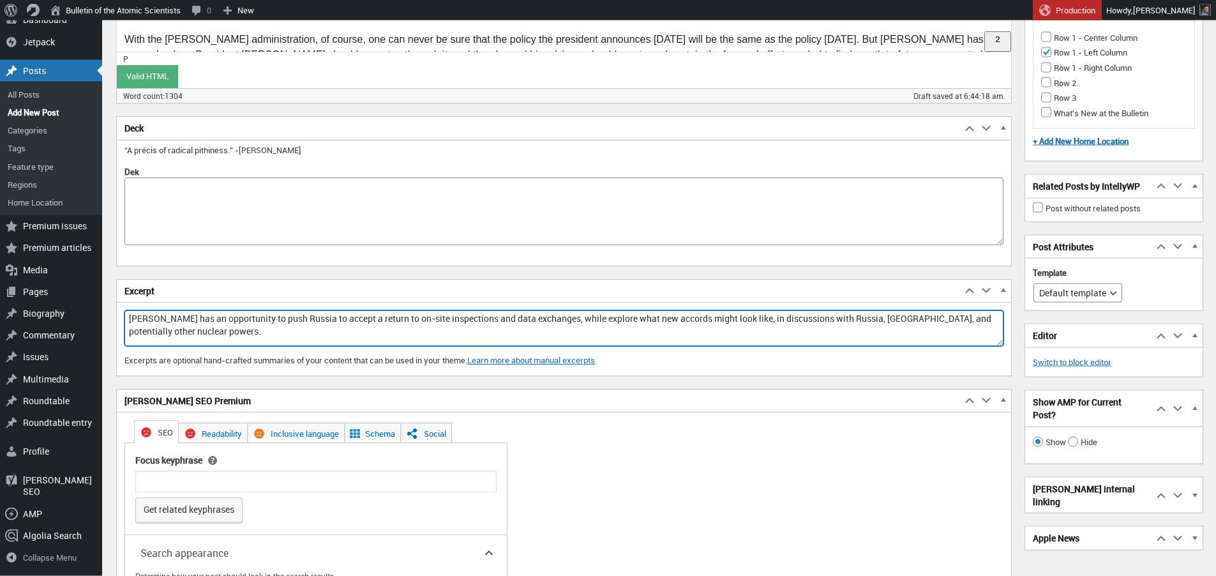
drag, startPoint x: 608, startPoint y: 320, endPoint x: 608, endPoint y: 326, distance: 6.4
click at [608, 320] on textarea "Trump has an opportunity to push Russia to accept a return to on-site inspectio…" at bounding box center [563, 328] width 879 height 36
click at [335, 319] on textarea "Trump has an opportunity to push Russia to accept a return to on-site inspectio…" at bounding box center [563, 328] width 879 height 36
click at [258, 320] on textarea "Trump has an opportunity to push Russia to accept a return to on-site inspectio…" at bounding box center [563, 328] width 879 height 36
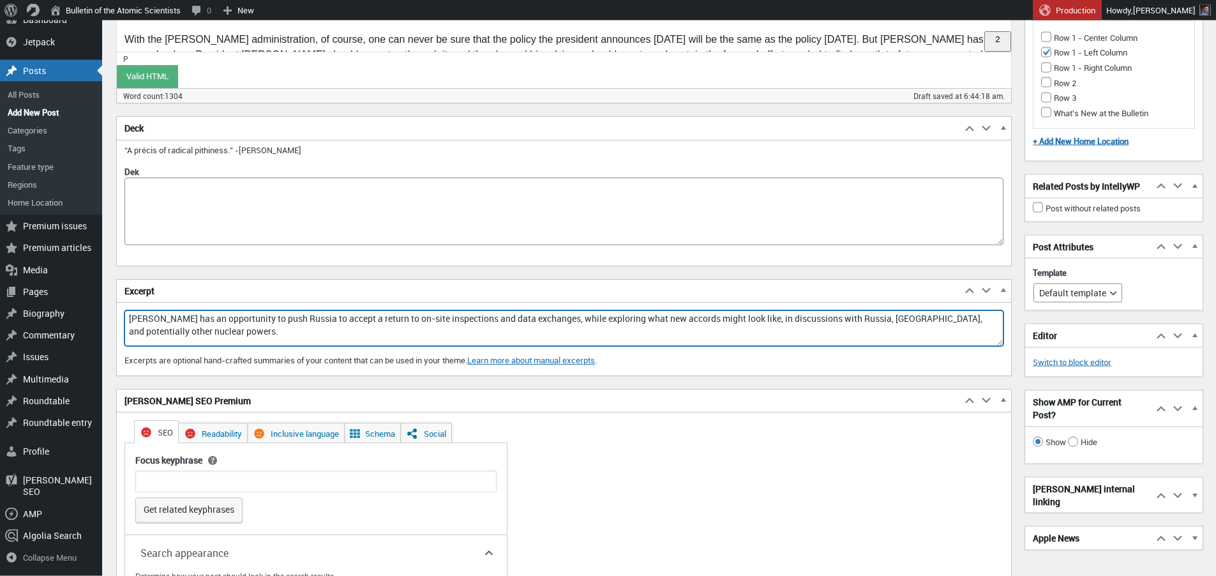
click at [306, 331] on textarea "Trump has an opportunity to push Russia to accept a return to on-site inspectio…" at bounding box center [563, 328] width 879 height 36
drag, startPoint x: 250, startPoint y: 320, endPoint x: 268, endPoint y: 320, distance: 17.9
click at [268, 320] on textarea "Trump has an opportunity to push Russia to accept a return to on-site inspectio…" at bounding box center [563, 328] width 879 height 36
drag, startPoint x: 306, startPoint y: 319, endPoint x: 349, endPoint y: 319, distance: 43.4
click at [349, 319] on textarea "Trump has an opportunity to have Russia to accept a return to on-site inspectio…" at bounding box center [563, 328] width 879 height 36
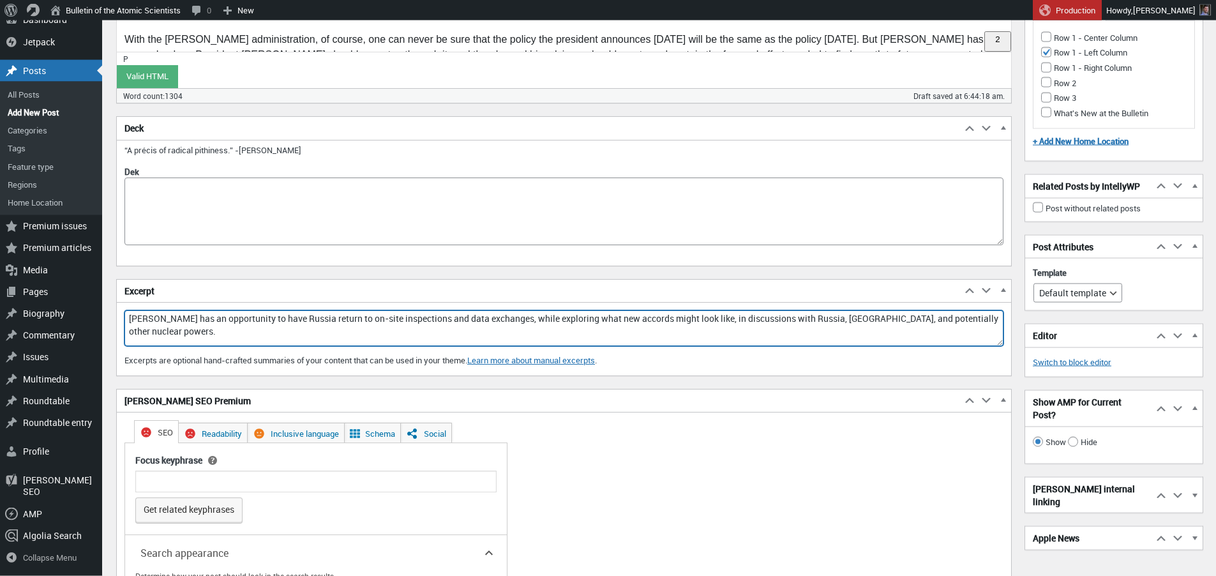
click at [158, 318] on textarea "Trump has an opportunity to have Russia return to on-site inspections and data …" at bounding box center [563, 328] width 879 height 36
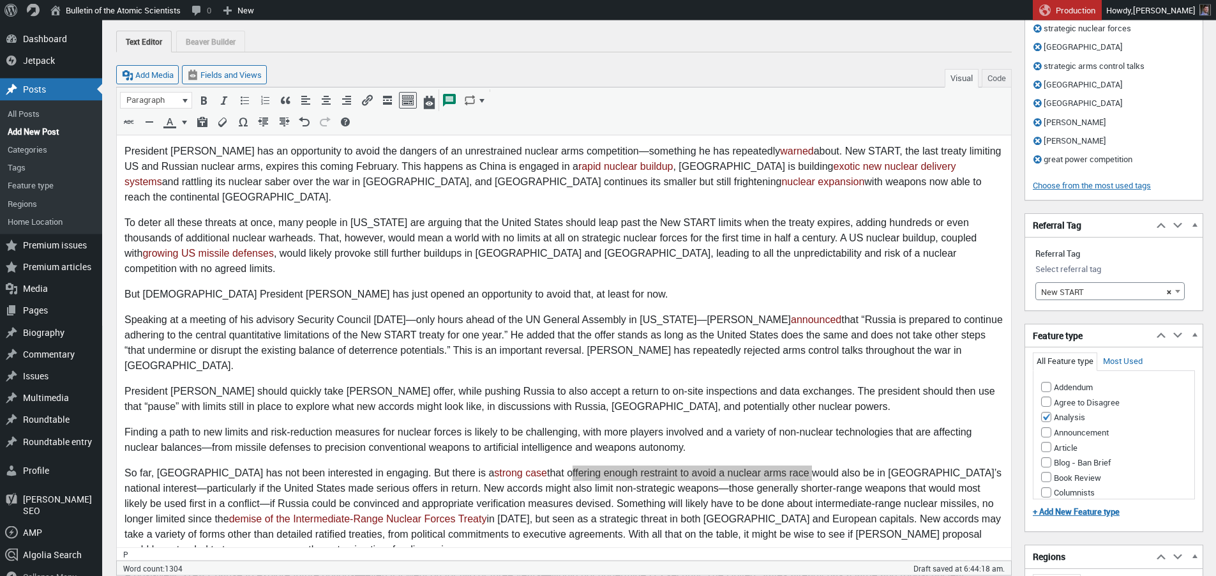
scroll to position [72, 0]
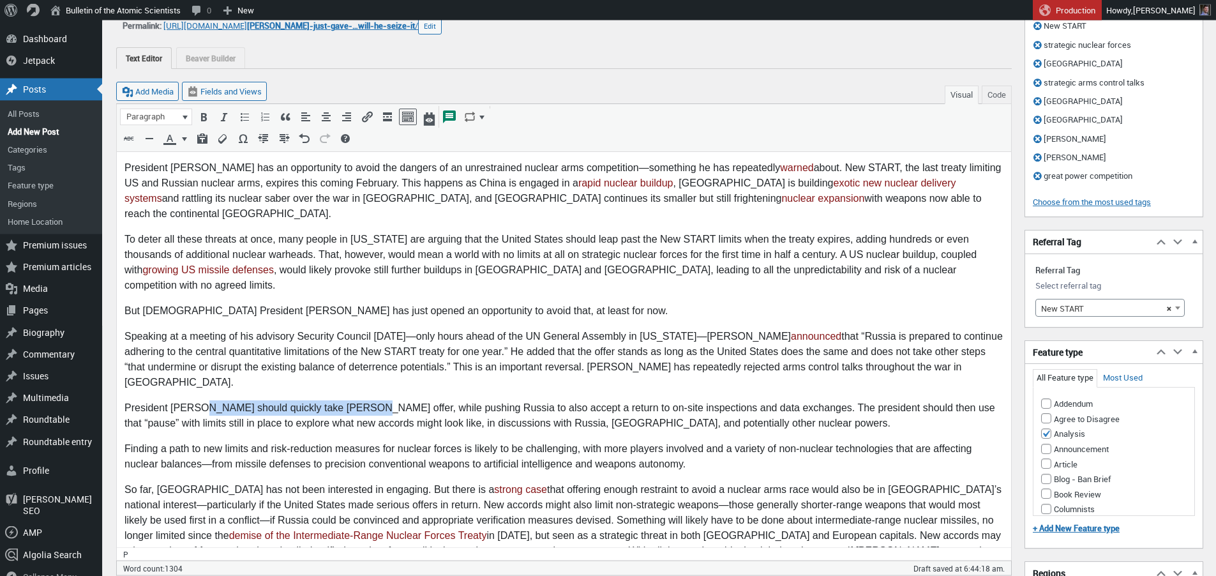
drag, startPoint x: 203, startPoint y: 363, endPoint x: 349, endPoint y: 360, distance: 145.6
click at [349, 400] on p "President Trump should quickly take Putin’s offer, while pushing Russia to also…" at bounding box center [563, 415] width 879 height 31
copy p "should quickly take Putin’s offer,"
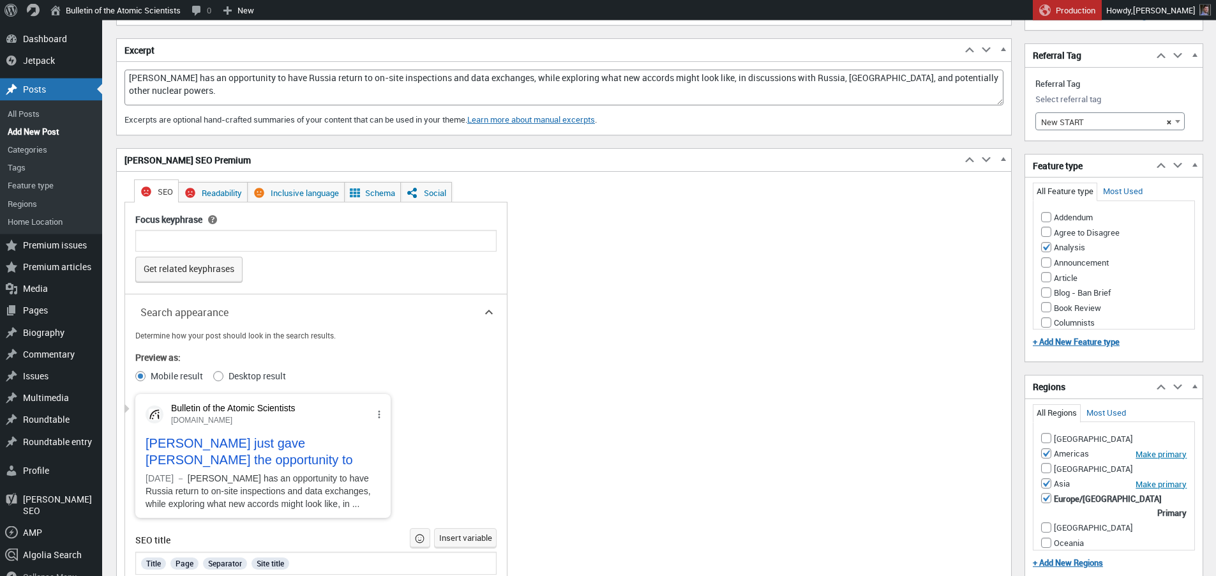
scroll to position [1034, 0]
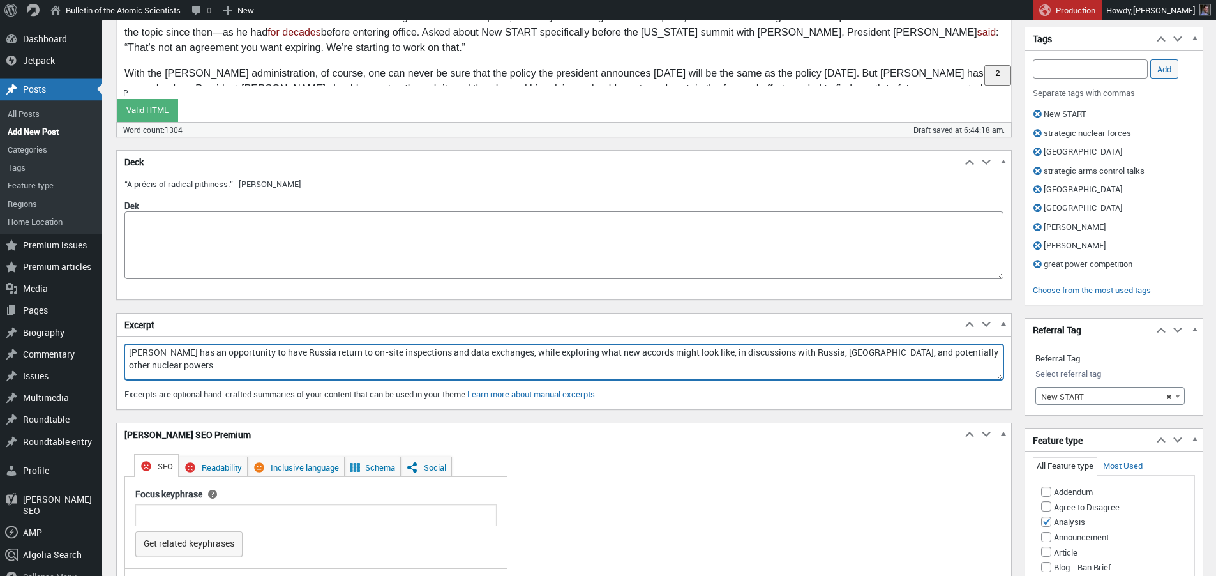
click at [160, 354] on textarea "Trump has an opportunity to have Russia return to on-site inspections and data …" at bounding box center [563, 362] width 879 height 36
click at [248, 352] on textarea "President Trump should quickly take Putin’s offer,has an opportunity to have Ru…" at bounding box center [563, 362] width 879 height 36
click at [305, 354] on textarea "President Trump should quickly take Putin’s offer,has an opportunity to have Ru…" at bounding box center [563, 362] width 879 height 36
click at [531, 352] on textarea "President Trump should quickly take Putin's offer, push Russia has an opportuni…" at bounding box center [563, 362] width 879 height 36
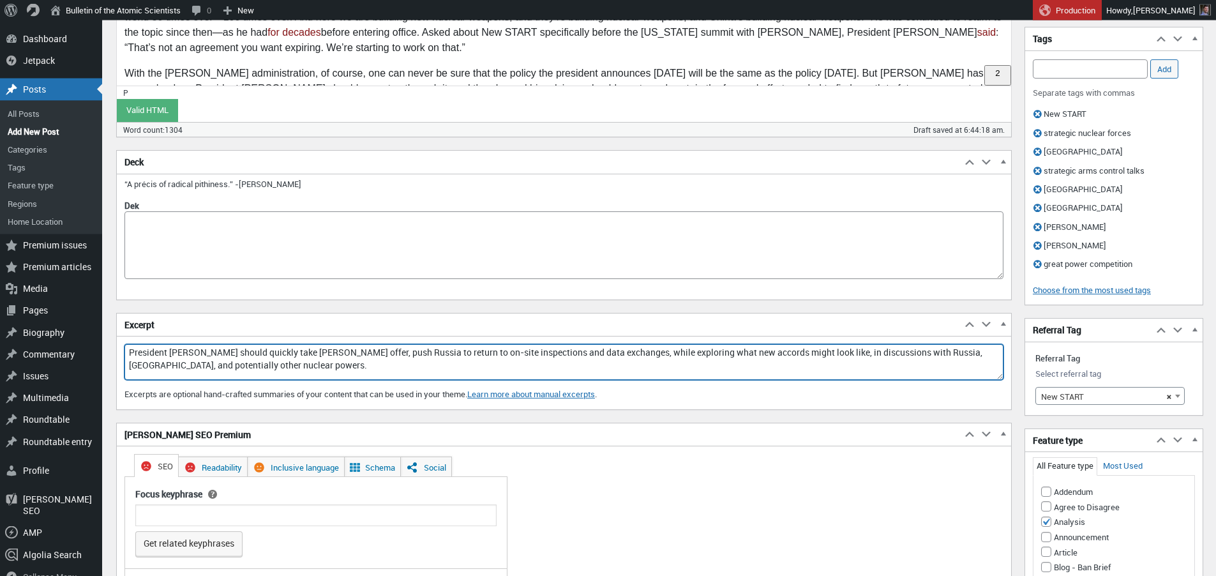
drag, startPoint x: 499, startPoint y: 355, endPoint x: 543, endPoint y: 358, distance: 43.5
click at [501, 354] on textarea "President Trump should quickly take Putin's offer, push Russia to return to on-…" at bounding box center [563, 362] width 879 height 36
drag, startPoint x: 546, startPoint y: 358, endPoint x: 557, endPoint y: 358, distance: 10.2
click at [546, 358] on textarea "President Trump should quickly take Putin's offer, push Russia to return to on-…" at bounding box center [563, 362] width 879 height 36
click at [609, 352] on textarea "President Trump should quickly take Putin's offer, push Russia to return to on-…" at bounding box center [563, 362] width 879 height 36
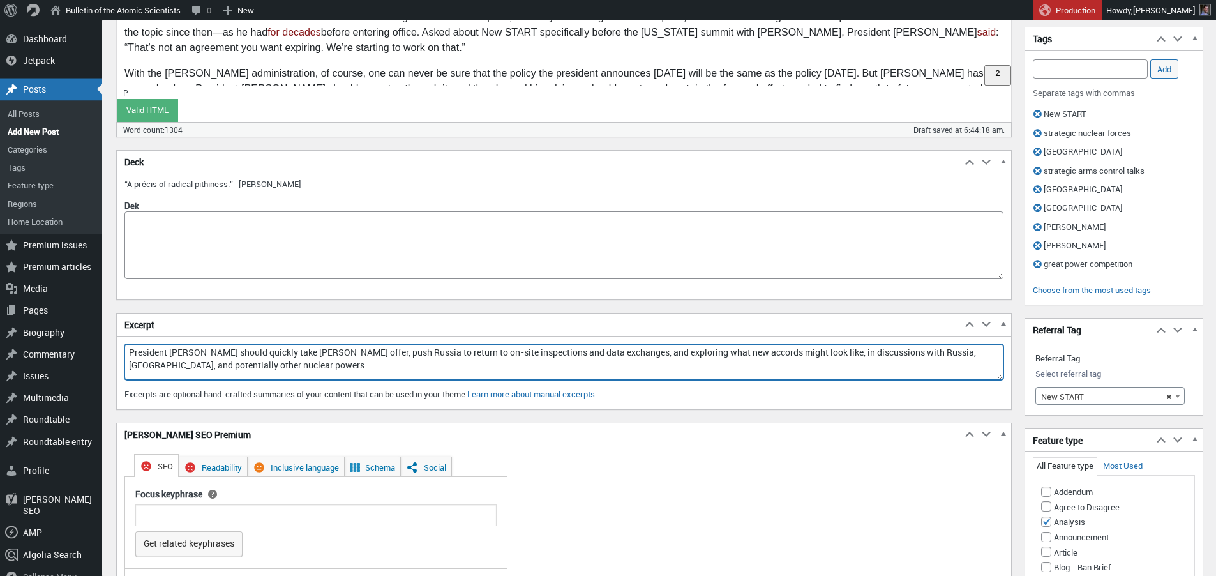
click at [651, 356] on textarea "President Trump should quickly take Putin's offer, push Russia to return to on-…" at bounding box center [563, 362] width 879 height 36
click at [681, 354] on textarea "President Trump should quickly take Putin's offer, push Russia to return to on-…" at bounding box center [563, 362] width 879 height 36
click at [638, 352] on textarea "President Trump should quickly take Putin's offer, push Russia to return to on-…" at bounding box center [563, 362] width 879 height 36
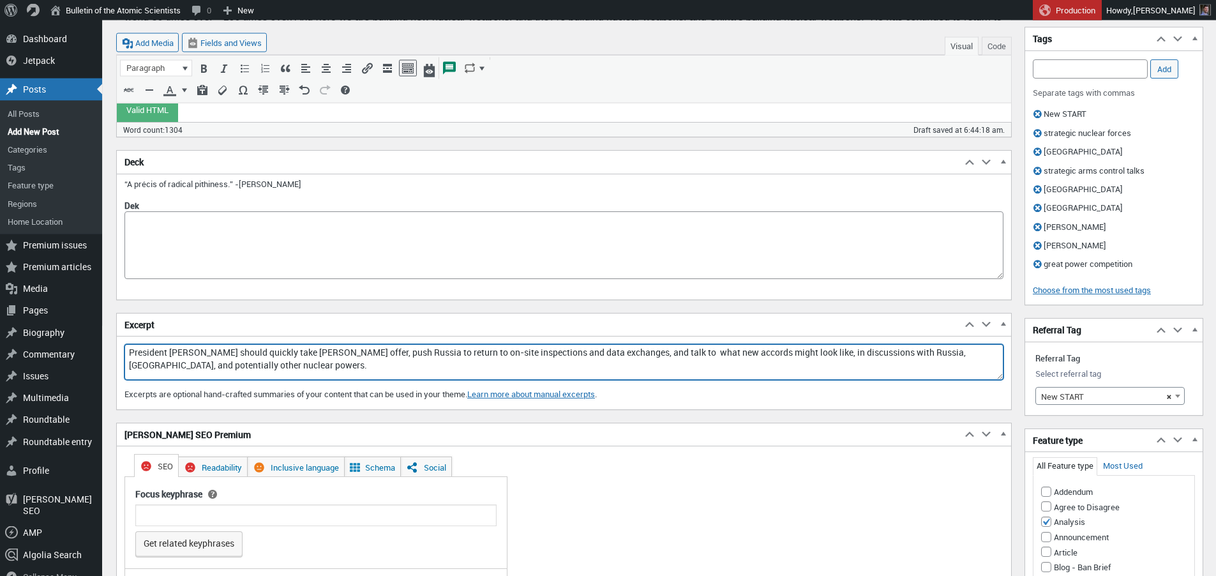
scroll to position [649, 0]
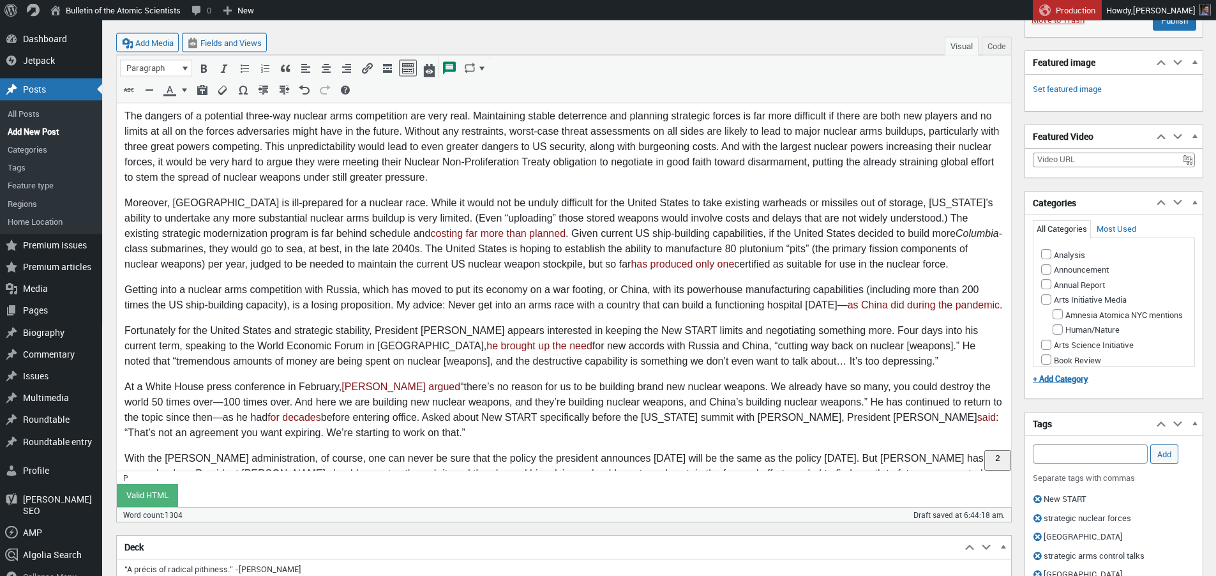
click at [569, 282] on p "Getting into a nuclear arms competition with Russia, which has moved to put its…" at bounding box center [563, 297] width 879 height 31
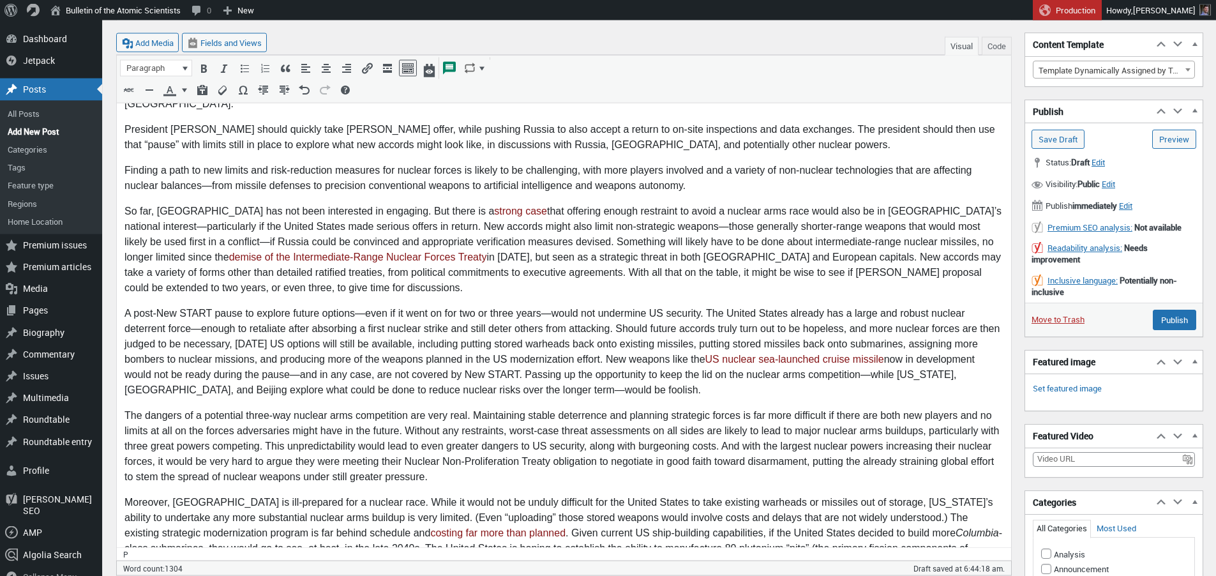
scroll to position [342, 0]
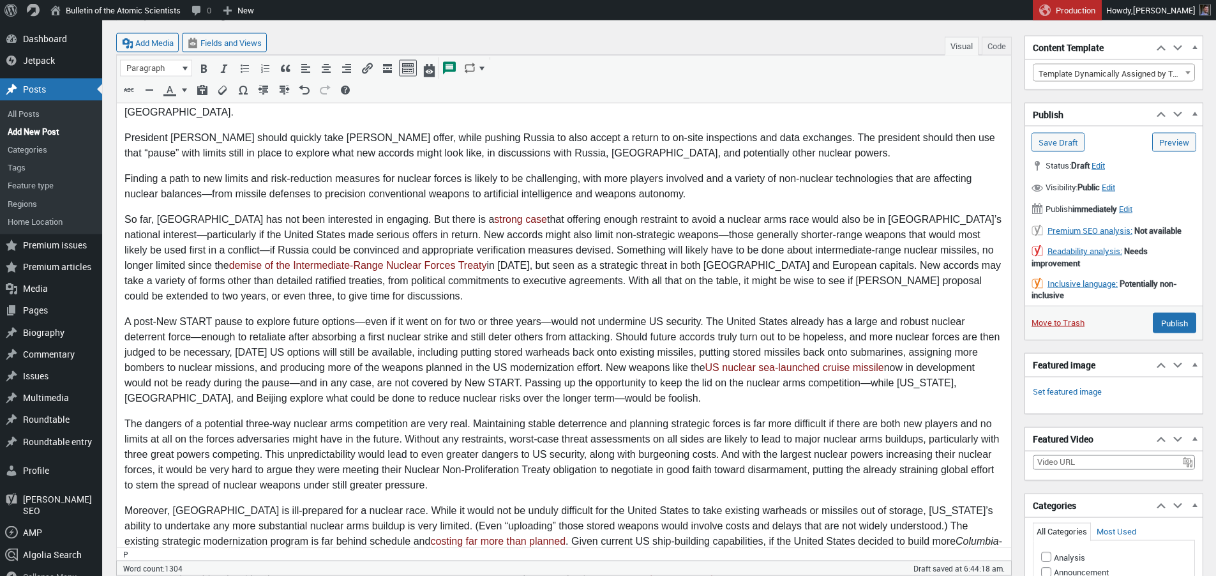
click at [568, 265] on body "President Donald Trump has an opportunity to avoid the dangers of an unrestrain…" at bounding box center [563, 353] width 879 height 926
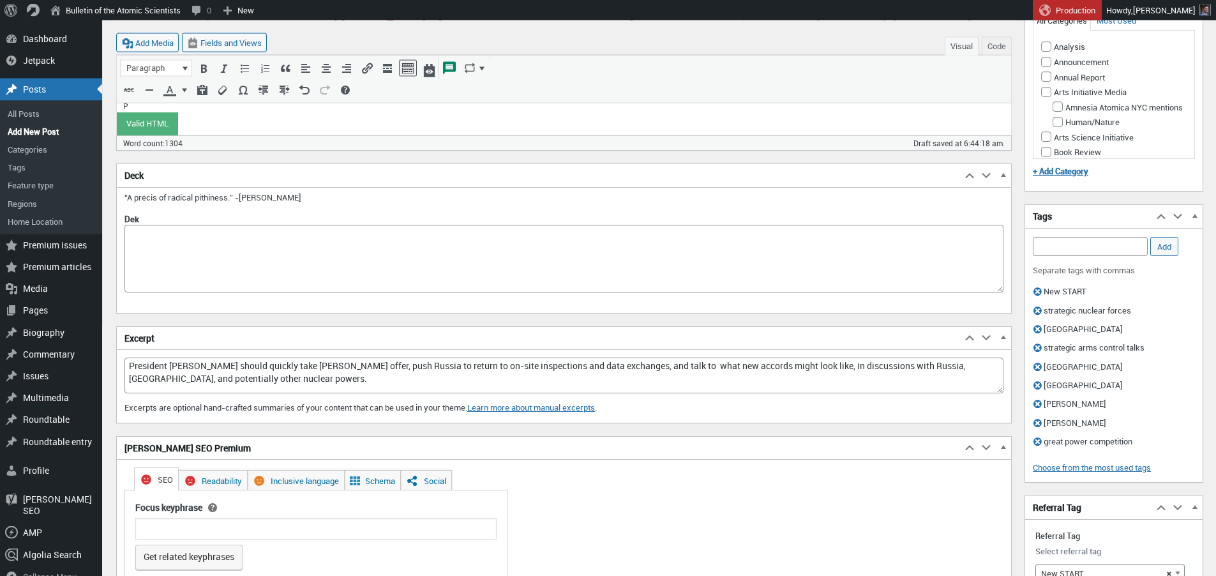
scroll to position [703, 0]
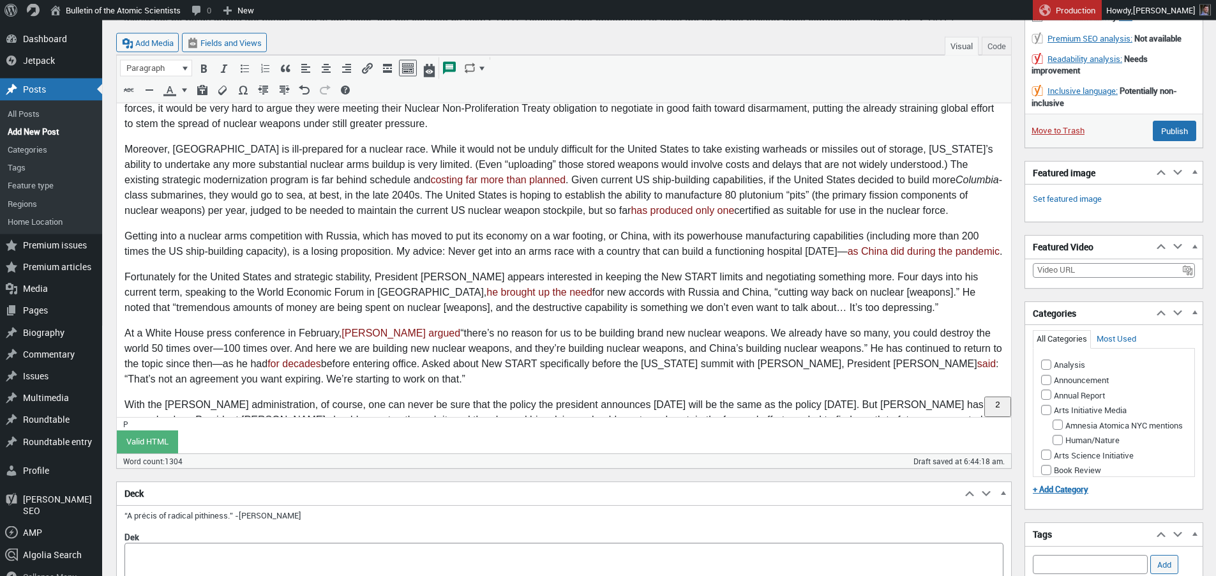
click at [592, 397] on p "With the Trump administration, of course, one can never be sure that the policy…" at bounding box center [563, 420] width 879 height 46
drag, startPoint x: 654, startPoint y: 390, endPoint x: 854, endPoint y: 391, distance: 199.2
click at [854, 397] on p "With the Trump administration, of course, one can never be sure that the policy…" at bounding box center [563, 420] width 879 height 46
copy p "to find a path to future arms control accords"
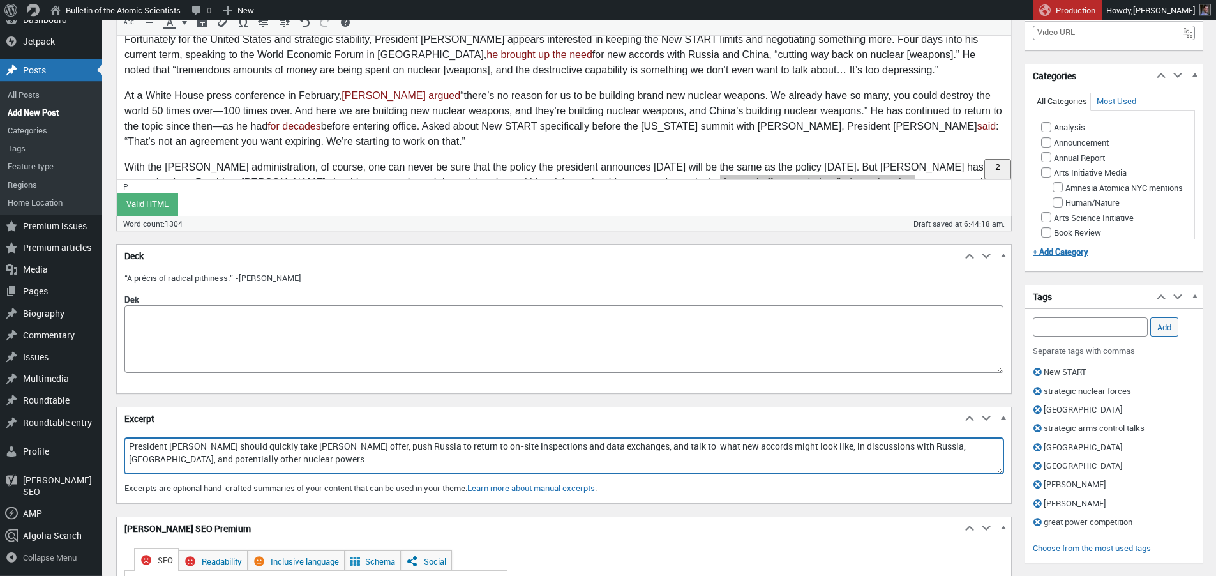
click at [700, 451] on textarea "President Trump should quickly take Putin's offer, push Russia to return to on-…" at bounding box center [563, 456] width 879 height 36
click at [653, 446] on textarea "President Trump should quickly take Putin's offer, push Russia to return to on-…" at bounding box center [563, 456] width 879 height 36
drag, startPoint x: 626, startPoint y: 447, endPoint x: 859, endPoint y: 449, distance: 233.7
click at [859, 449] on textarea "President Trump should quickly take Putin's offer, push Russia to return to on-…" at bounding box center [563, 456] width 879 height 36
paste textarea "o find a path to future arms control accords"
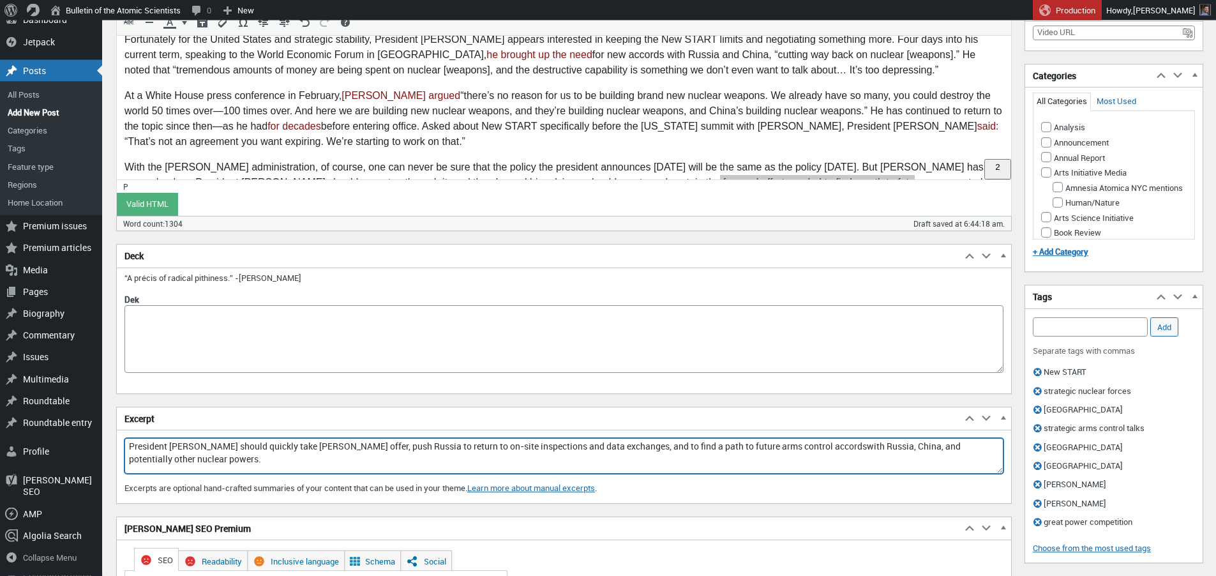
click at [626, 446] on textarea "President Trump should quickly take Putin's offer, push Russia to return to on-…" at bounding box center [563, 456] width 879 height 36
drag, startPoint x: 764, startPoint y: 448, endPoint x: 797, endPoint y: 448, distance: 32.6
click at [797, 448] on textarea "President Trump should quickly take Putin's offer, push Russia to return to on-…" at bounding box center [563, 456] width 879 height 36
click at [811, 447] on textarea "President Trump should quickly take Putin's offer, push Russia to return to on-…" at bounding box center [563, 456] width 879 height 36
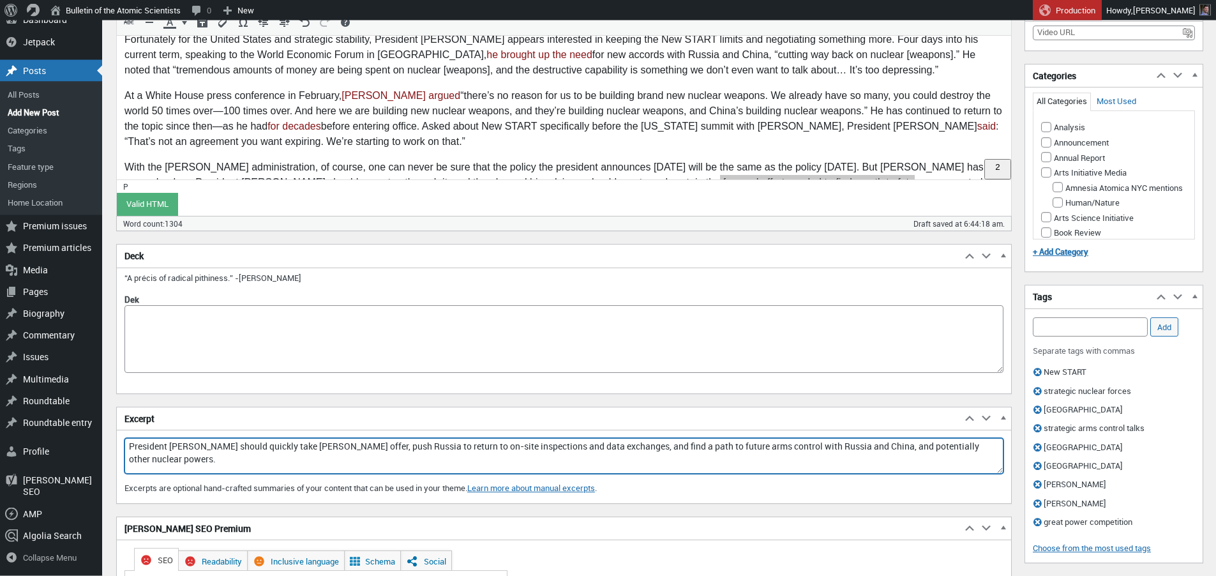
drag, startPoint x: 855, startPoint y: 449, endPoint x: 158, endPoint y: 458, distance: 697.2
click at [158, 458] on textarea "President Trump should quickly take Putin's offer, push Russia to return to on-…" at bounding box center [563, 456] width 879 height 36
click at [691, 456] on textarea "President Trump should quickly take Putin's offer, push Russia to return to on-…" at bounding box center [563, 456] width 879 height 36
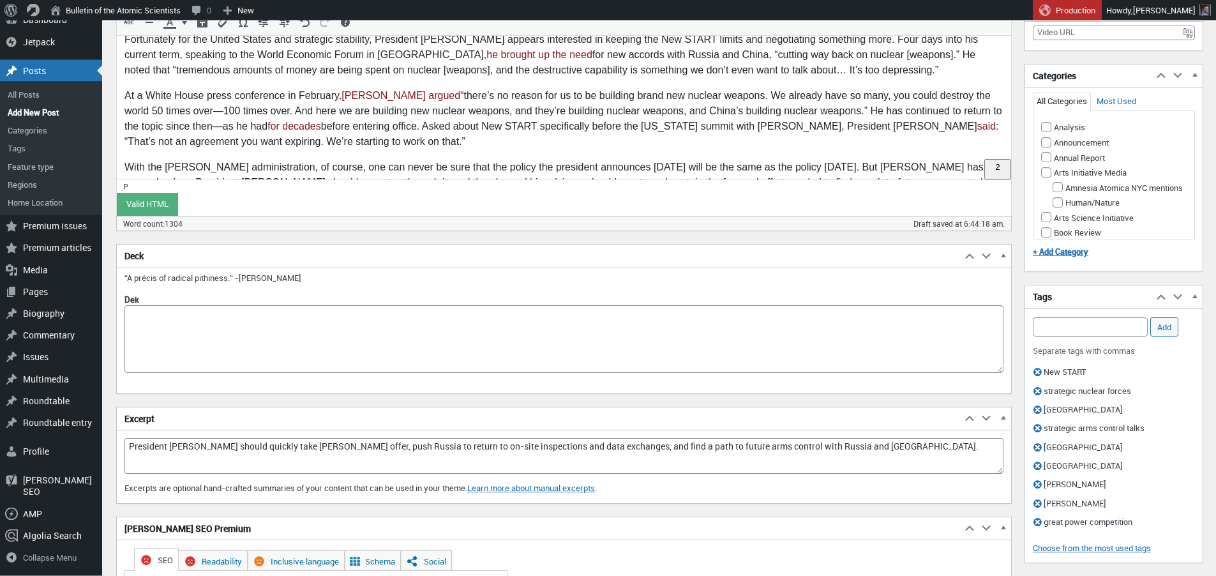
click at [504, 160] on p "With the Trump administration, of course, one can never be sure that the policy…" at bounding box center [563, 183] width 879 height 46
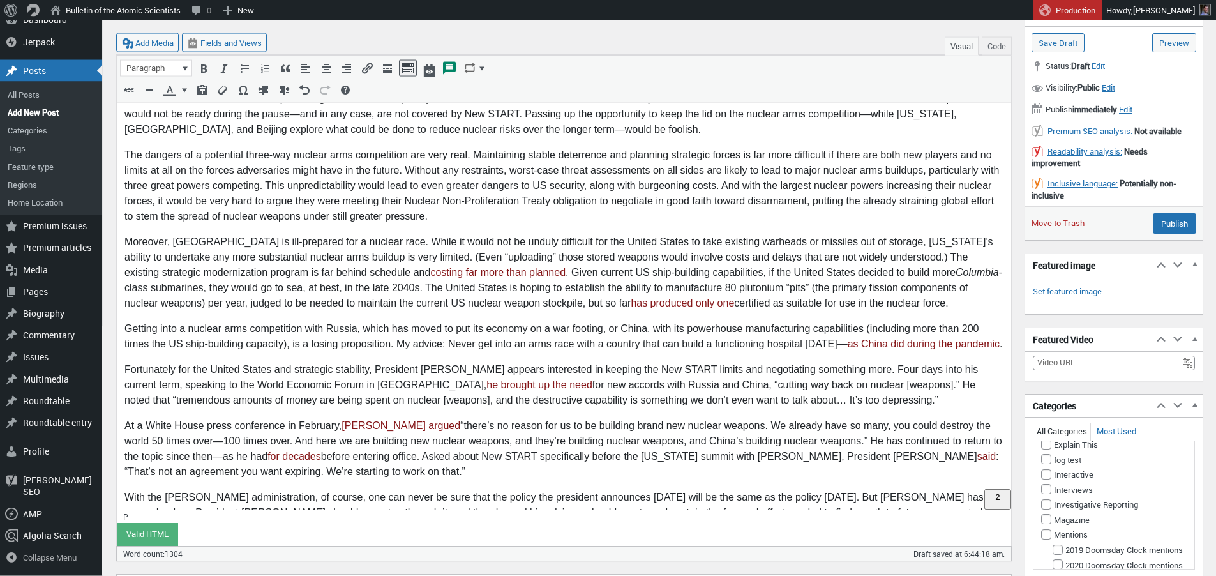
scroll to position [539, 0]
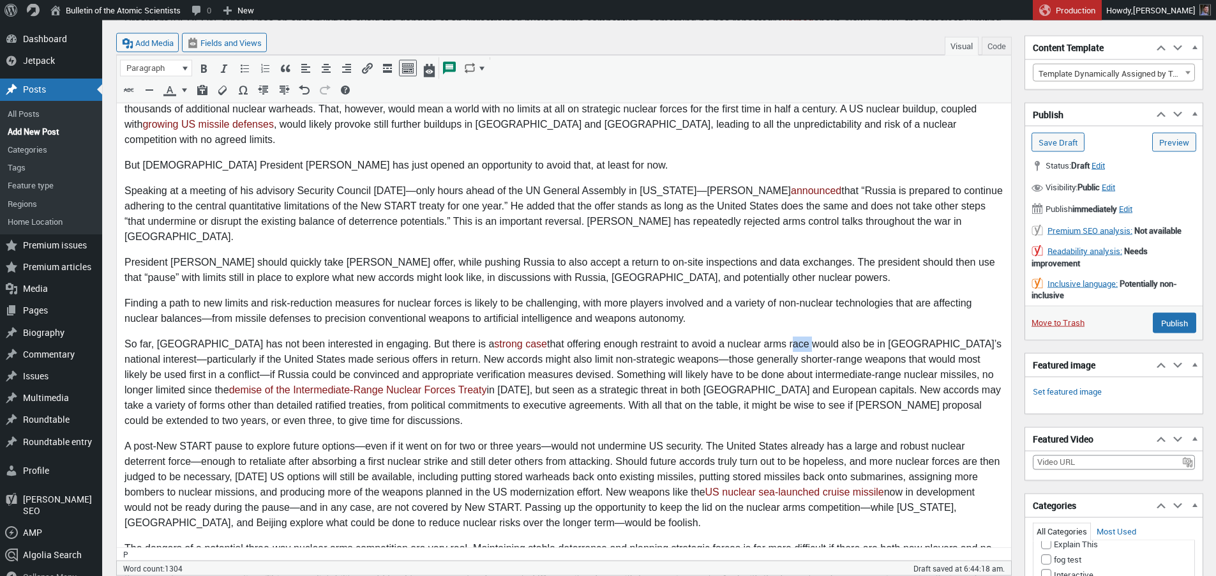
click at [617, 345] on p "So far, China has not been interested in engaging. But there is a strong case t…" at bounding box center [563, 382] width 879 height 92
click at [264, 484] on body "President Donald Trump has an opportunity to avoid the dangers of an unrestrain…" at bounding box center [563, 476] width 879 height 926
drag, startPoint x: 264, startPoint y: 476, endPoint x: 354, endPoint y: 482, distance: 90.2
click at [354, 482] on p "A post-New START pause to explore future options—even if it went on for two or …" at bounding box center [563, 484] width 879 height 92
copy p "reduce nuclear risks"
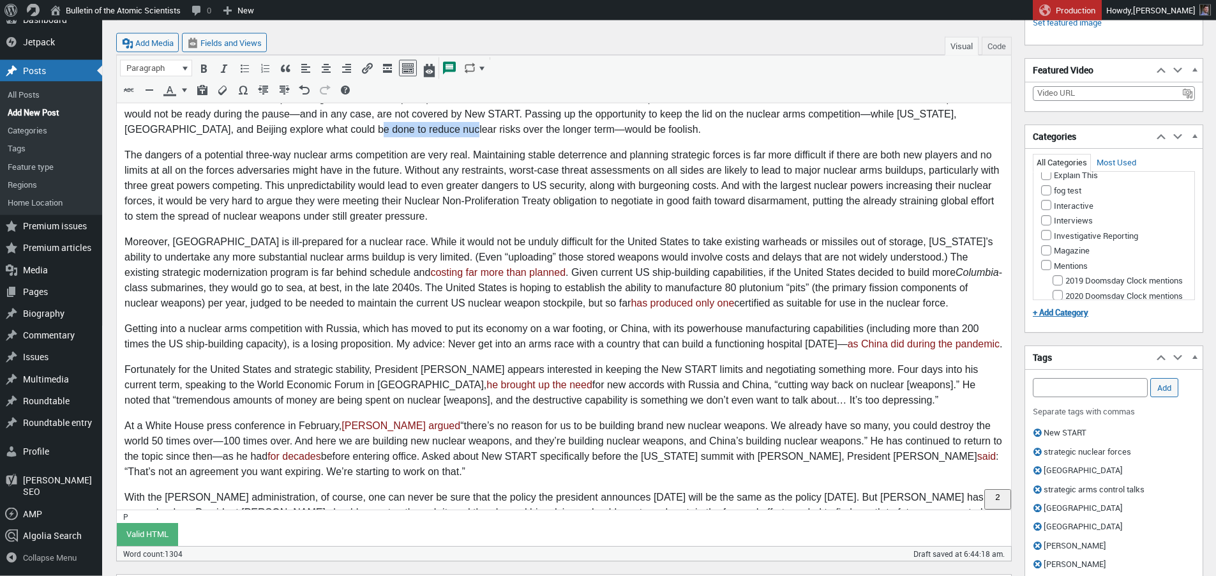
scroll to position [913, 0]
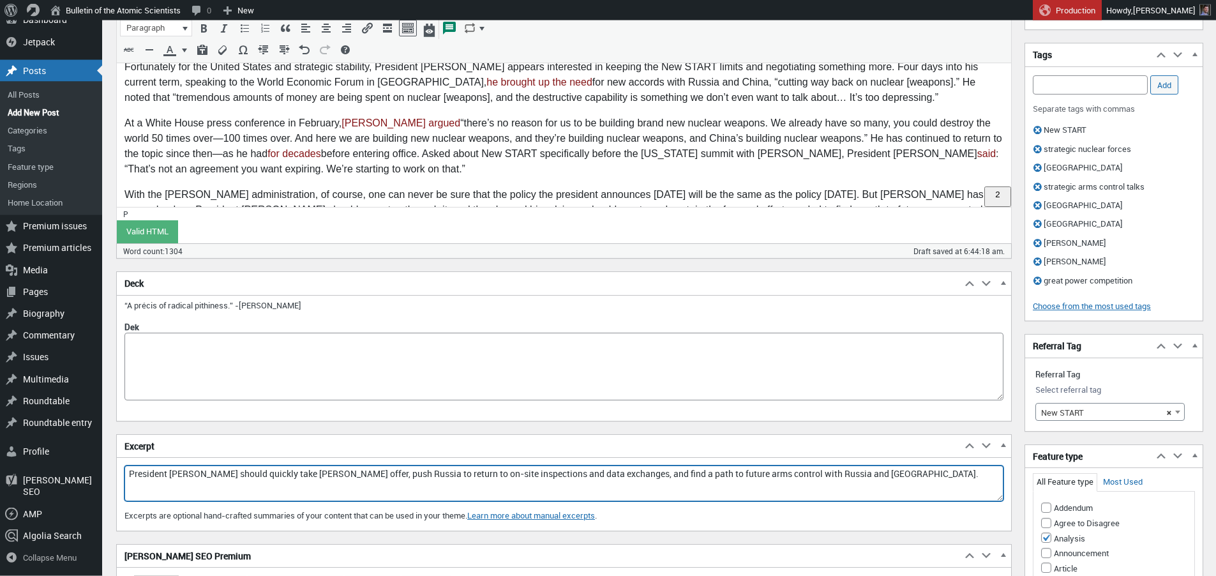
click at [254, 479] on textarea "President Trump should quickly take Putin's offer, push Russia to return to on-…" at bounding box center [563, 483] width 879 height 36
drag, startPoint x: 338, startPoint y: 476, endPoint x: 608, endPoint y: 478, distance: 270.1
click at [608, 478] on textarea "President Trump should quickly take Putin's offer, push Russia to return to on-…" at bounding box center [563, 483] width 879 height 36
click at [350, 484] on textarea "President Trump should quickly take Putin's offer, and open talks with Russia a…" at bounding box center [563, 483] width 879 height 36
drag, startPoint x: 357, startPoint y: 476, endPoint x: 797, endPoint y: 477, distance: 440.5
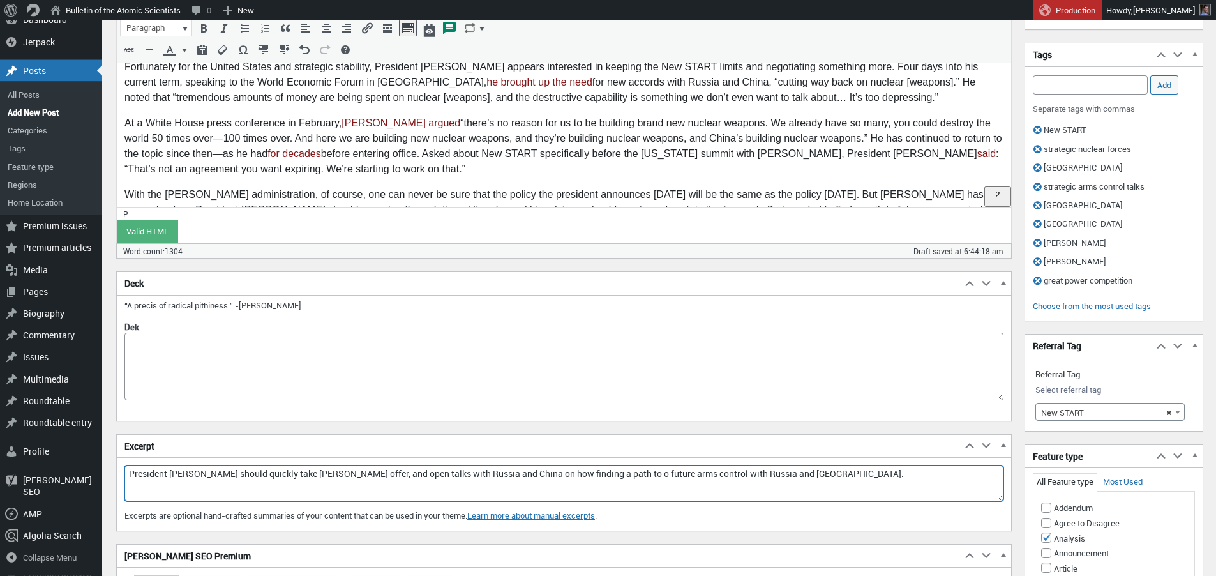
click at [797, 477] on textarea "President Trump should quickly take Putin's offer, and open talks with Russia a…" at bounding box center [563, 483] width 879 height 36
paste textarea "President Trump should quickly take Putin’s offer, while pushing Russia to also…"
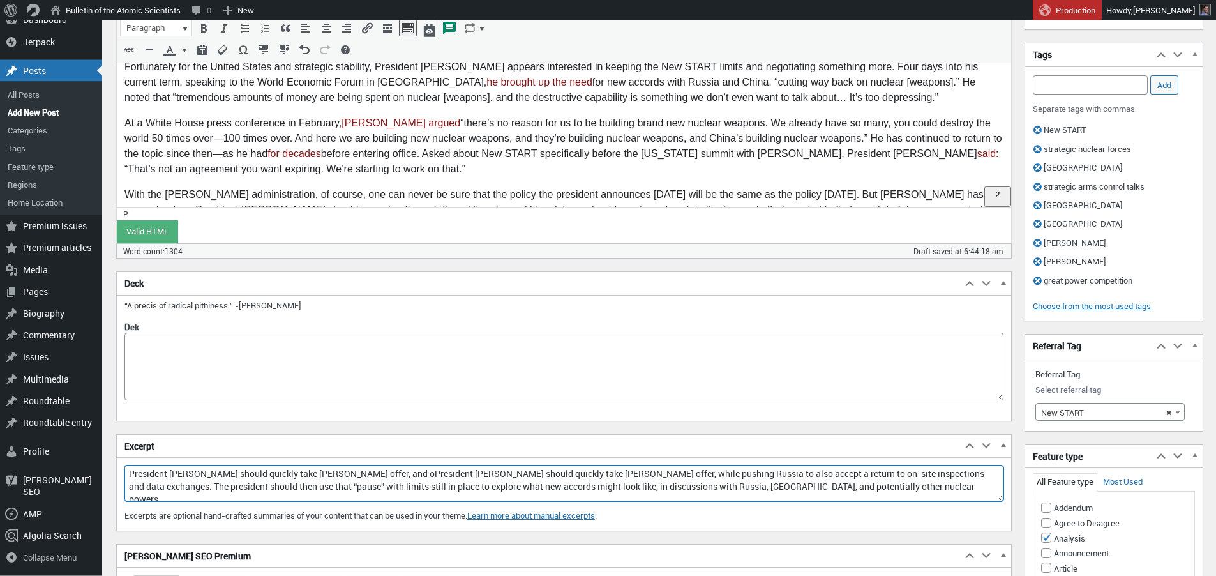
drag, startPoint x: 354, startPoint y: 473, endPoint x: 589, endPoint y: 489, distance: 235.5
click at [589, 489] on textarea "President Trump should quickly take Putin's offer, and oPresident Trump should …" at bounding box center [563, 483] width 879 height 36
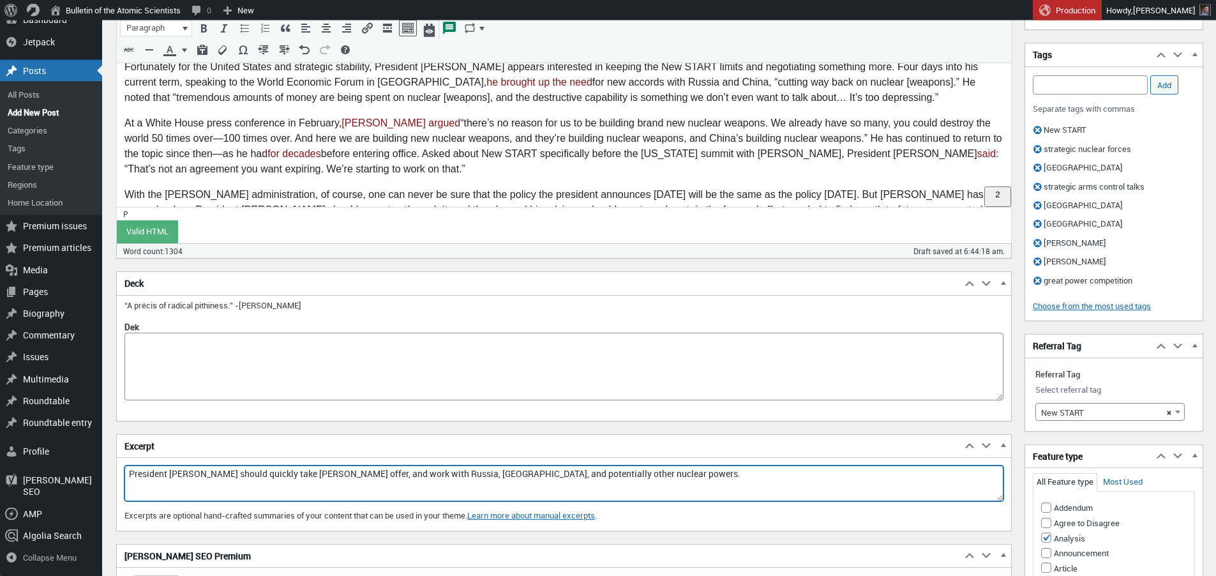
drag, startPoint x: 421, startPoint y: 473, endPoint x: 425, endPoint y: 495, distance: 22.7
click at [422, 473] on textarea "President Trump should quickly take Putin's offer, and work with Russia, China,…" at bounding box center [563, 483] width 879 height 36
click at [467, 476] on textarea "President Trump should quickly take Putin's offer, and work with Russia and Chi…" at bounding box center [563, 483] width 879 height 36
click at [356, 488] on textarea "President Trump should quickly take Putin's offer, and work with Russia and Chi…" at bounding box center [563, 483] width 879 height 36
click at [335, 474] on textarea "President Trump should quickly take Putin's offer, and work with Russia and Chi…" at bounding box center [563, 483] width 879 height 36
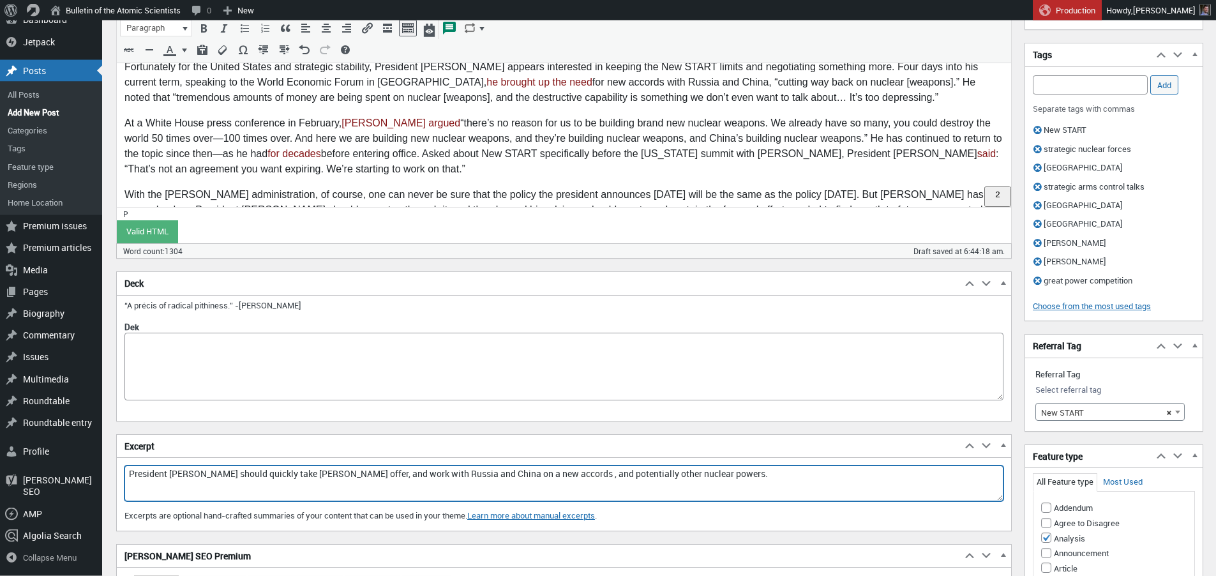
click at [330, 477] on textarea "President Trump should quickly take Putin's offer, and work with Russia and Chi…" at bounding box center [563, 483] width 879 height 36
click at [720, 472] on textarea "President Trump should quickly take Putin's offer, and work with Russia and Chi…" at bounding box center [563, 483] width 879 height 36
click at [352, 479] on textarea "President Trump should quickly take Putin's offer, push Russia to return to on-…" at bounding box center [563, 483] width 879 height 36
drag, startPoint x: 626, startPoint y: 475, endPoint x: 760, endPoint y: 476, distance: 134.1
click at [762, 474] on textarea "President Trump should quickly take Putin's offer, push Russia to return to on-…" at bounding box center [563, 483] width 879 height 36
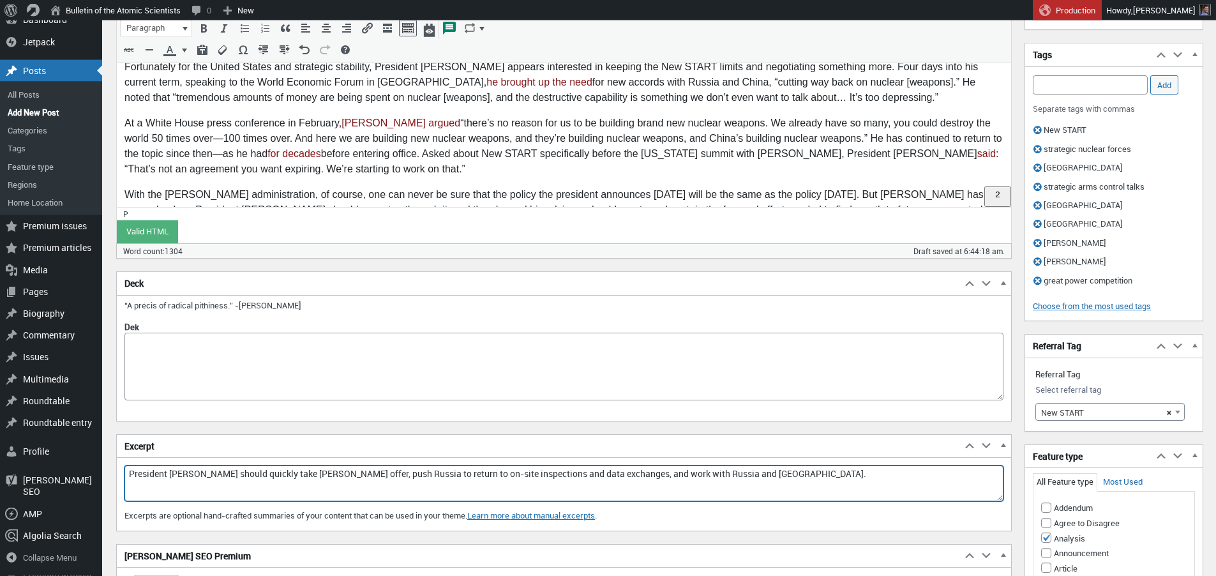
click at [737, 475] on textarea "President Trump should quickly take Putin's offer, push Russia to return to on-…" at bounding box center [563, 483] width 879 height 36
click at [248, 472] on textarea "President Trump should quickly take Putin's offer, push Russia to return to on-…" at bounding box center [563, 483] width 879 height 36
click at [361, 479] on textarea "President Trump should quickly take Putin's offer, push Russia to return to on-…" at bounding box center [563, 483] width 879 height 36
click at [379, 474] on textarea "President Trump should quickly take Putin's offer, push Russia to return to on-…" at bounding box center [563, 483] width 879 height 36
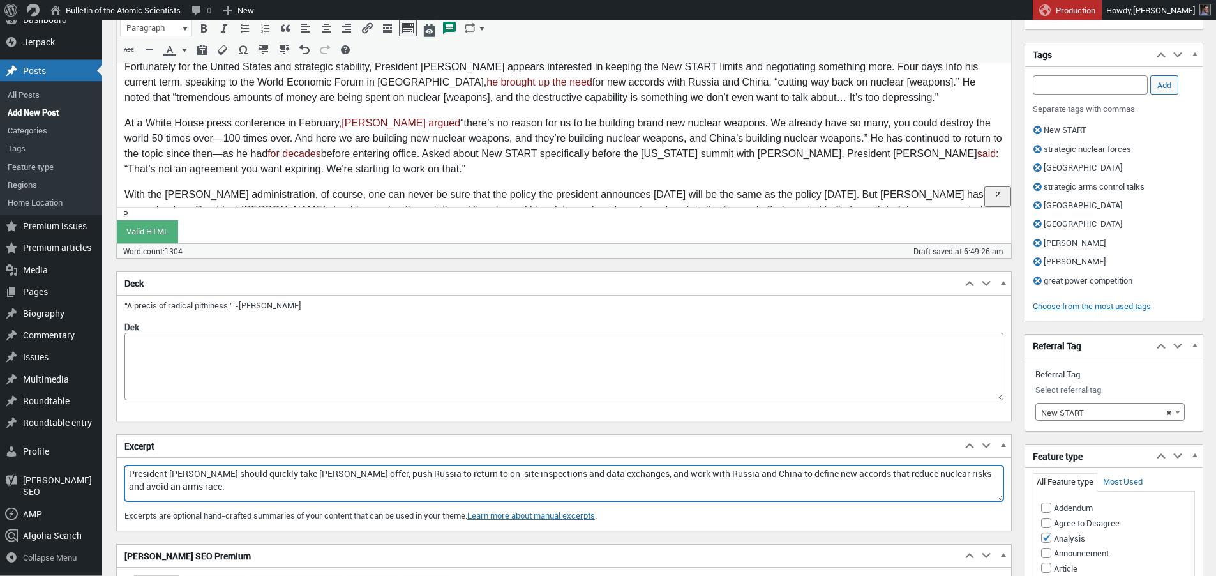
click at [379, 474] on textarea "President Trump should quickly take Putin's offer, push Russia to return to on-…" at bounding box center [563, 483] width 879 height 36
click at [377, 473] on textarea "President Trump should quickly take Putin's offer, push Moscow to return to on-…" at bounding box center [563, 483] width 879 height 36
click at [608, 475] on textarea "President Trump should quickly take Putin's offer, push Moscow to return to on-…" at bounding box center [563, 483] width 879 height 36
click at [848, 474] on textarea "President Trump should quickly take Putin's offer, push Moscow to return to on-…" at bounding box center [563, 483] width 879 height 36
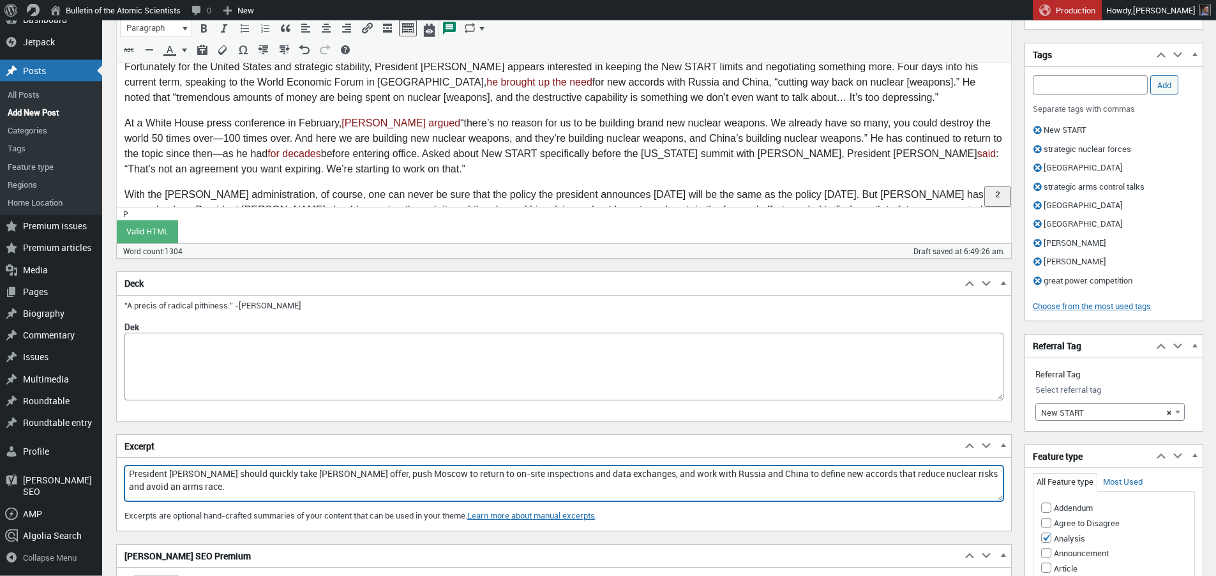
click at [848, 474] on textarea "President Trump should quickly take Putin's offer, push Moscow to return to on-…" at bounding box center [563, 483] width 879 height 36
click at [289, 486] on textarea "President Trump should quickly take Putin's offer, push Moscow to return to on-…" at bounding box center [563, 483] width 879 height 36
click at [257, 486] on textarea "President Trump should quickly take Putin's offer, push Moscow to return to on-…" at bounding box center [563, 483] width 879 height 36
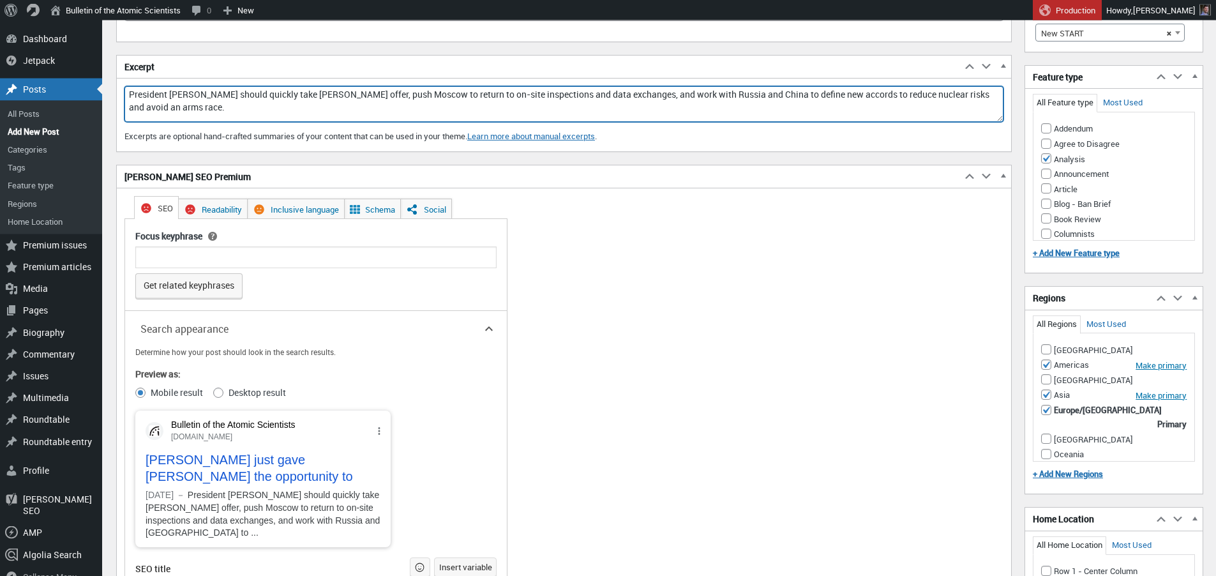
scroll to position [1237, 0]
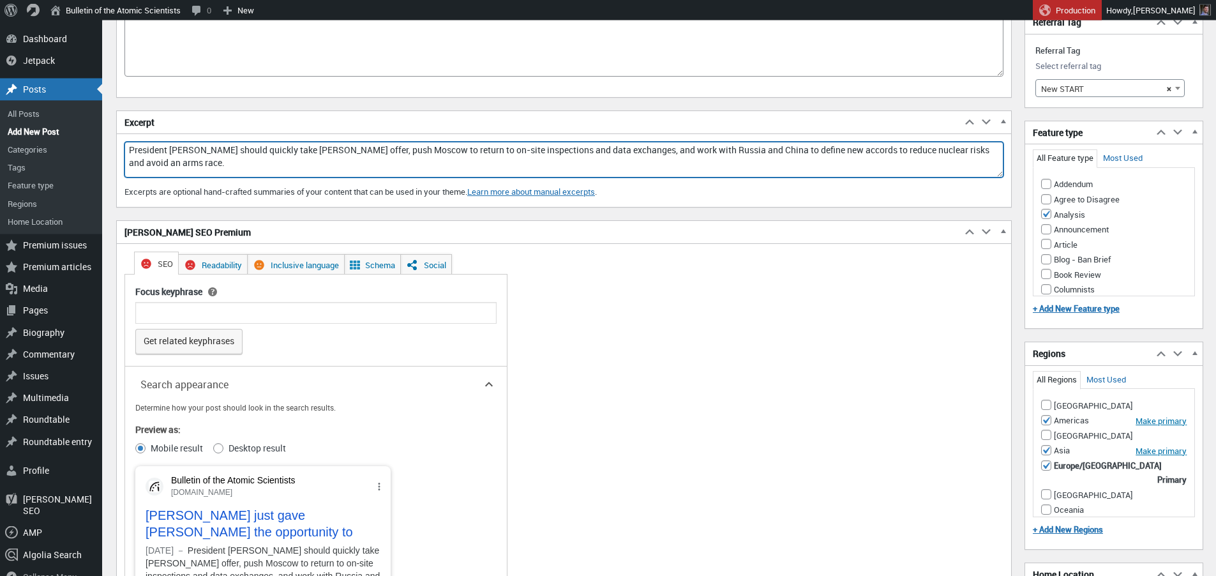
click at [331, 150] on textarea "President Trump should quickly take Putin's offer, push Moscow to return to on-…" at bounding box center [563, 160] width 879 height 36
click at [304, 147] on textarea "President Trump should quickly take Putin's offer, push Moscow to return to on-…" at bounding box center [563, 160] width 879 height 36
click at [338, 150] on textarea "President Trump should quickly take Putin's offer, push Moscow to return to on-…" at bounding box center [563, 160] width 879 height 36
click at [629, 151] on textarea "President Trump should quickly take Putin's offer, push Moscow to return to on-…" at bounding box center [563, 160] width 879 height 36
click at [331, 154] on textarea "President Trump should quickly take Putin's offer, push Moscow to return to on-…" at bounding box center [563, 160] width 879 height 36
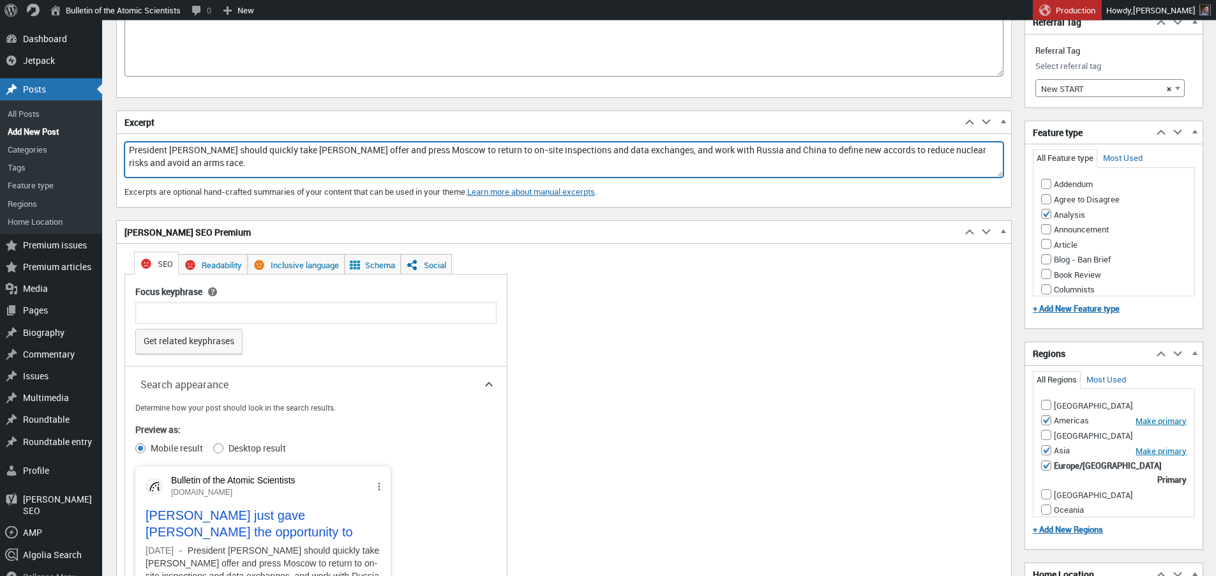
click at [414, 149] on textarea "President Trump should quickly take Putin's offer and press Moscow to return to…" at bounding box center [563, 160] width 879 height 36
click at [649, 151] on textarea "President Trump should quickly take Putin's offer and press Moscow into returni…" at bounding box center [563, 160] width 879 height 36
click at [889, 150] on textarea "President Trump should quickly take Putin's offer and press Moscow into returni…" at bounding box center [563, 160] width 879 height 36
drag, startPoint x: 978, startPoint y: 151, endPoint x: 311, endPoint y: 163, distance: 667.3
click at [311, 163] on textarea "President Trump should quickly take Putin's offer and press Moscow into returni…" at bounding box center [563, 160] width 879 height 36
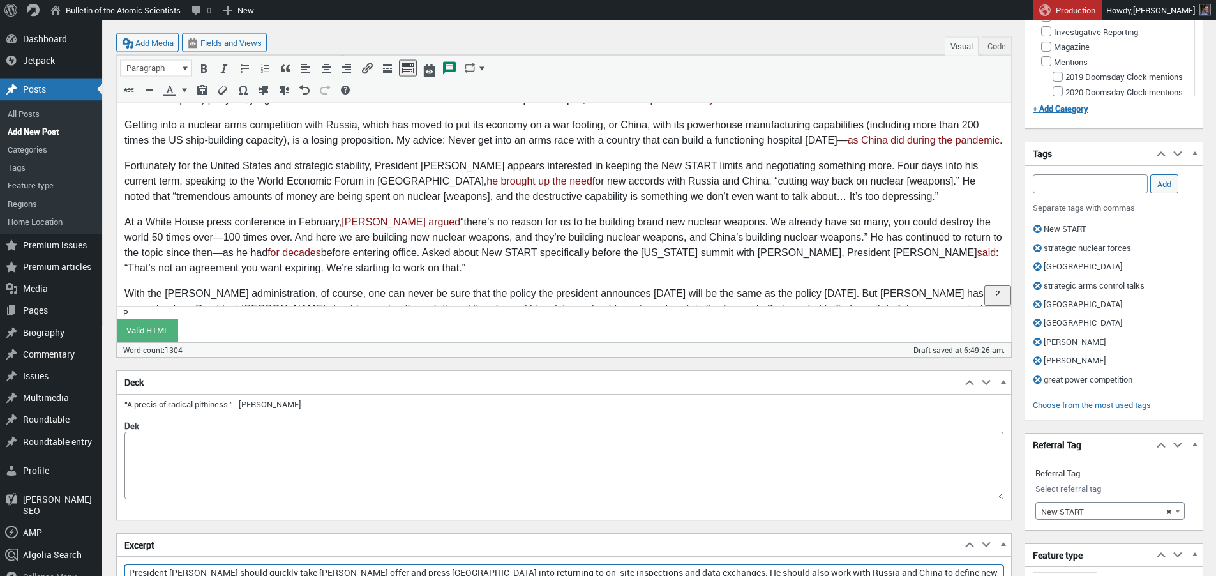
scroll to position [740, 0]
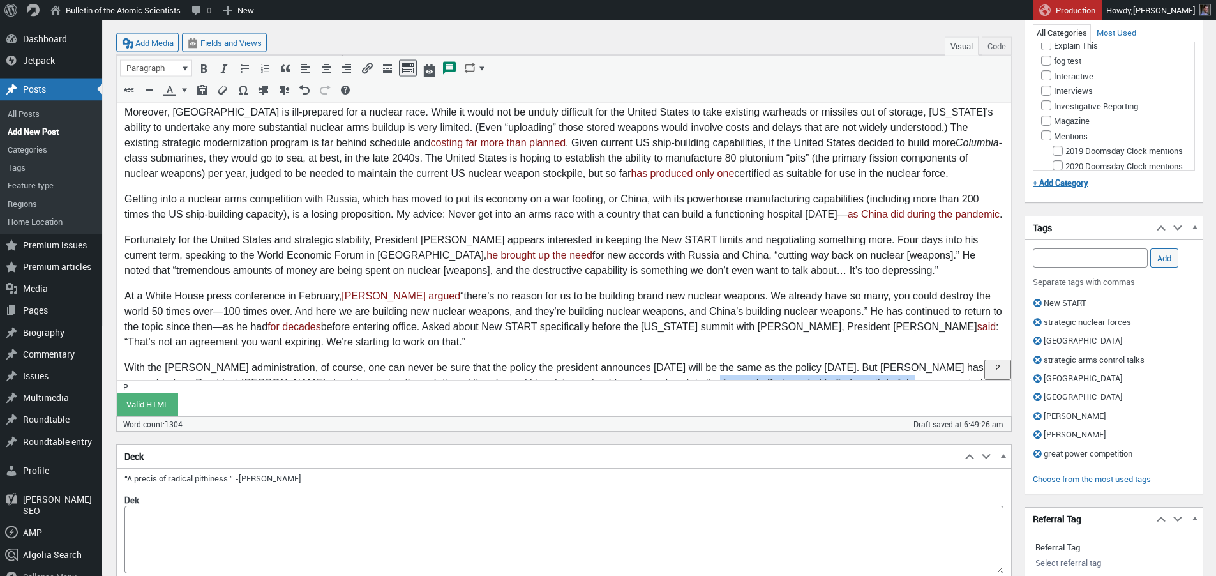
drag, startPoint x: 654, startPoint y: 354, endPoint x: 854, endPoint y: 349, distance: 199.9
click at [854, 360] on p "With the Trump administration, of course, one can never be sure that the policy…" at bounding box center [563, 383] width 879 height 46
copy p "to find a path to future arms control accords"
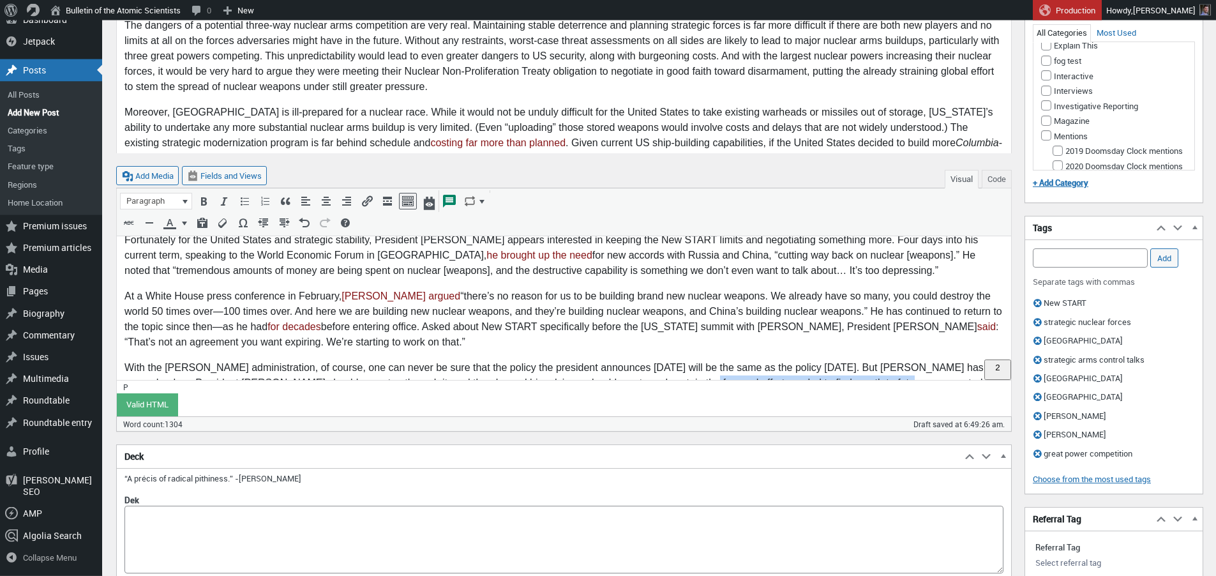
scroll to position [1133, 0]
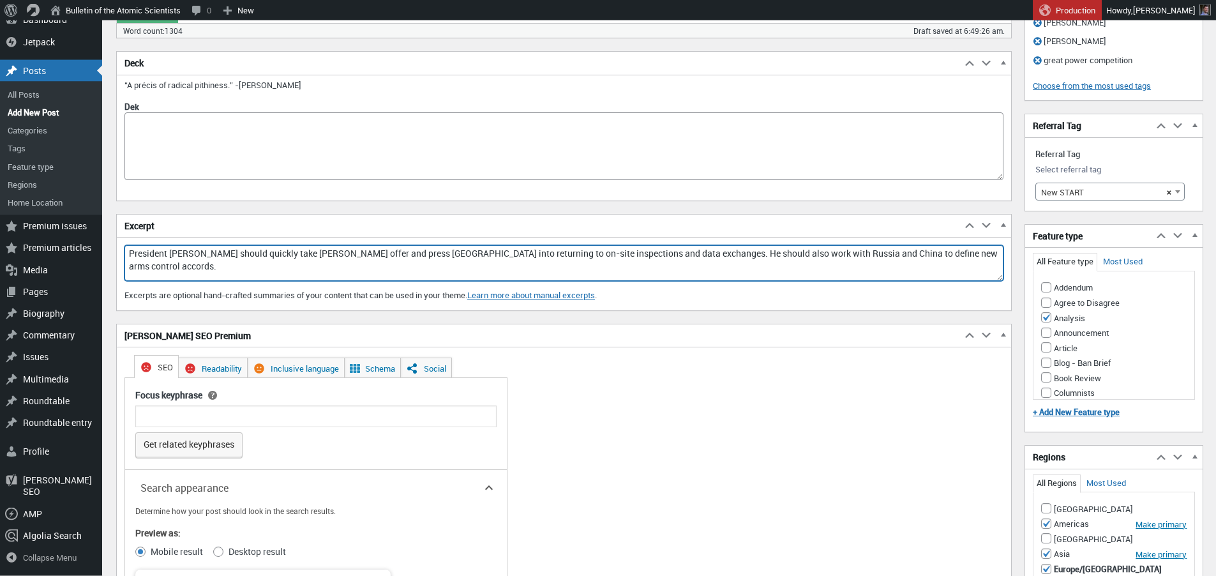
drag, startPoint x: 851, startPoint y: 254, endPoint x: 976, endPoint y: 257, distance: 125.2
click at [977, 257] on textarea "President Trump should quickly take Putin's offer and press Moscow into returni…" at bounding box center [563, 263] width 879 height 36
click at [845, 254] on textarea "President Trump should quickly take Putin's offer and press Moscow into returni…" at bounding box center [563, 263] width 879 height 36
click at [310, 255] on textarea "President Trump should quickly take Putin's offer and press Moscow into returni…" at bounding box center [563, 263] width 879 height 36
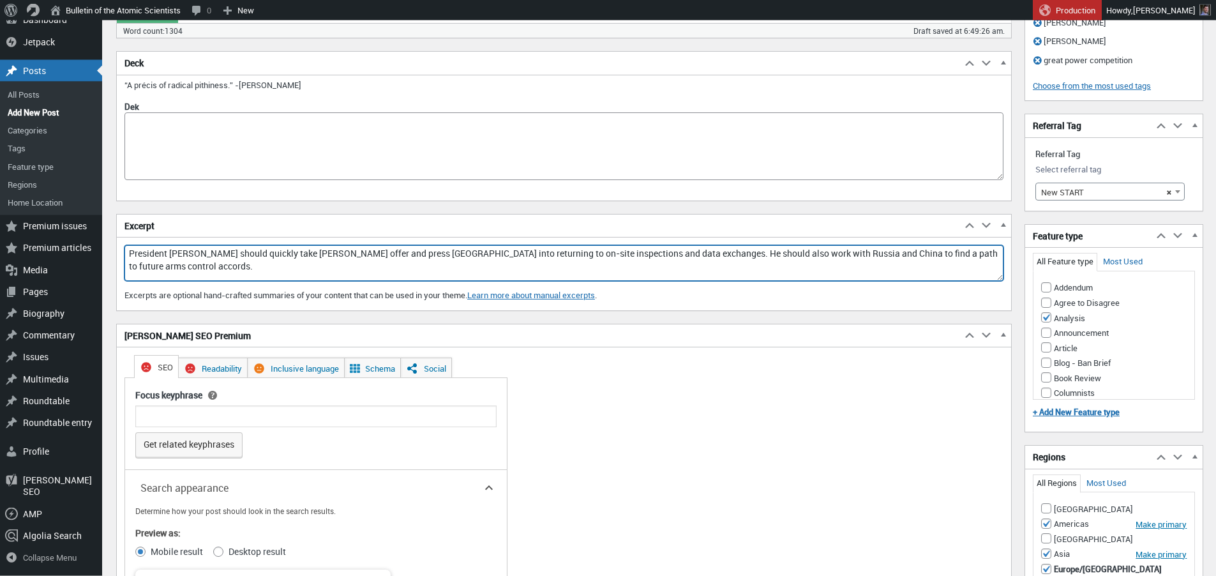
click at [310, 255] on textarea "President Trump should quickly take Putin's offer and press Moscow into returni…" at bounding box center [563, 263] width 879 height 36
copy p "to find a path to future arms control accords"
click at [308, 265] on textarea "President Trump should quickly take Putin's offer and press Moscow into returni…" at bounding box center [563, 263] width 879 height 36
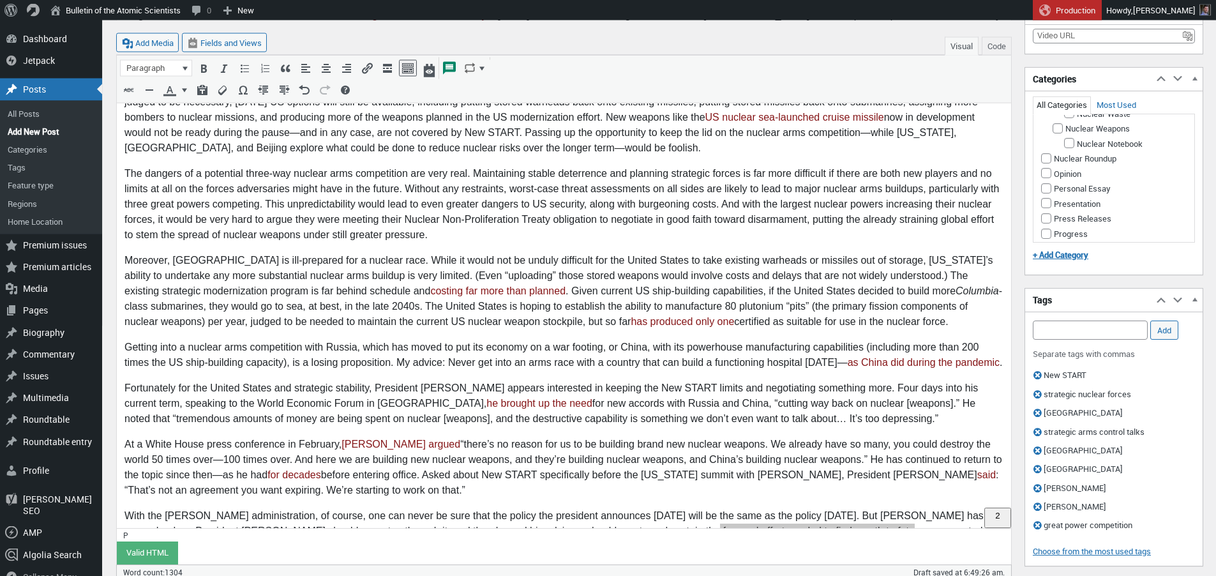
scroll to position [897, 0]
type textarea "President Trump should quickly take Putin's offer and press Moscow into returni…"
click at [1059, 81] on input "Nuclear Weapons" at bounding box center [1058, 76] width 10 height 10
checkbox input "true"
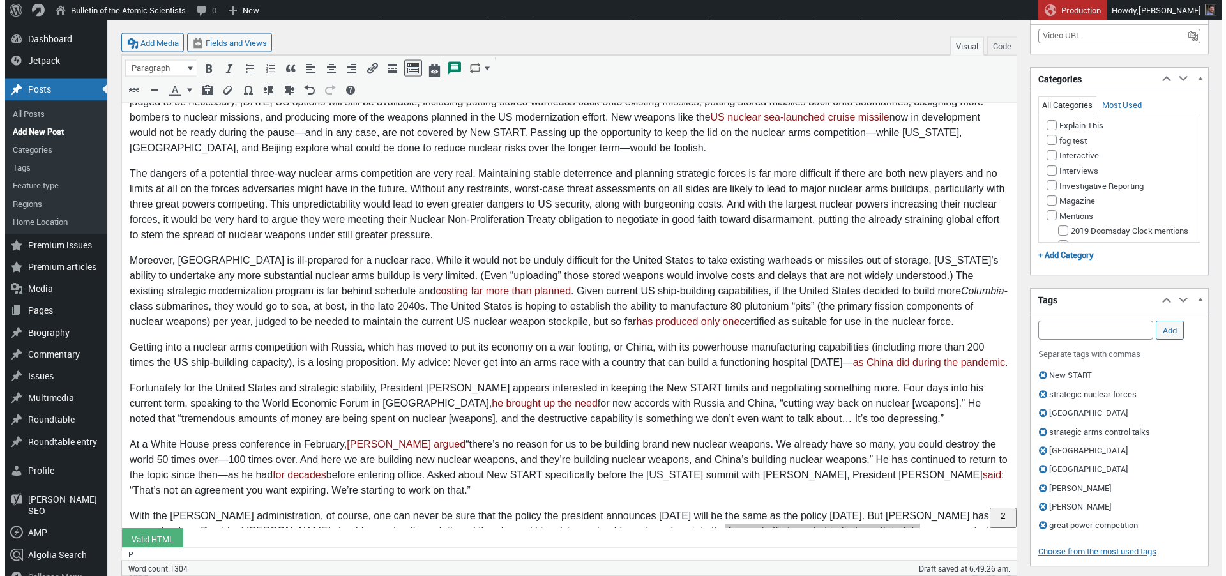
scroll to position [428, 0]
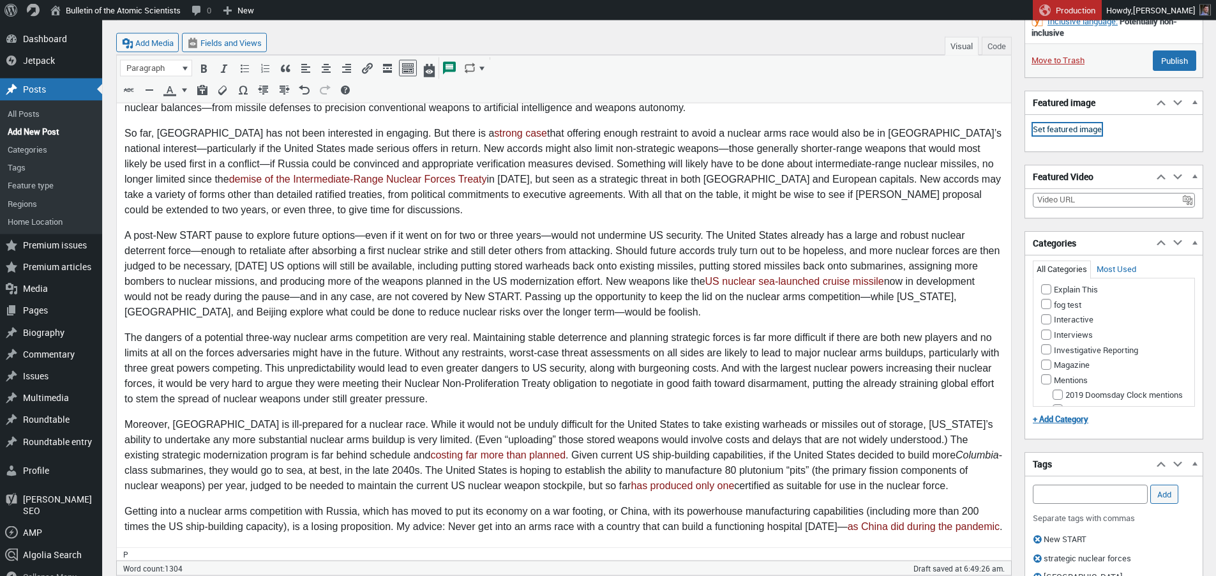
click at [1064, 130] on link "Set featured image" at bounding box center [1067, 129] width 69 height 13
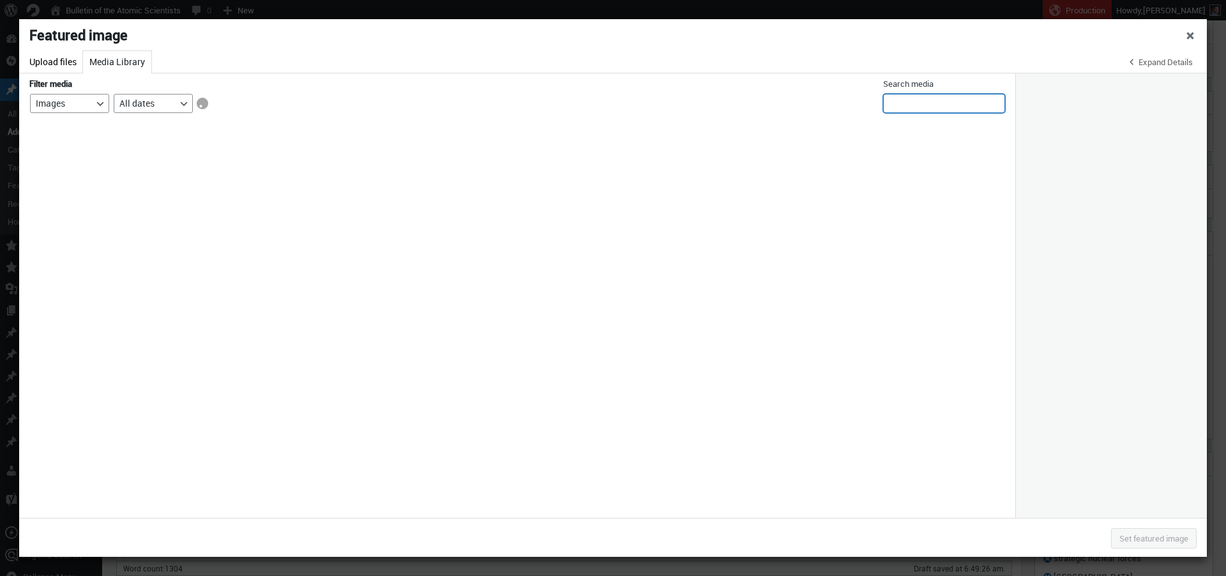
click at [954, 109] on input "Search media" at bounding box center [944, 103] width 122 height 19
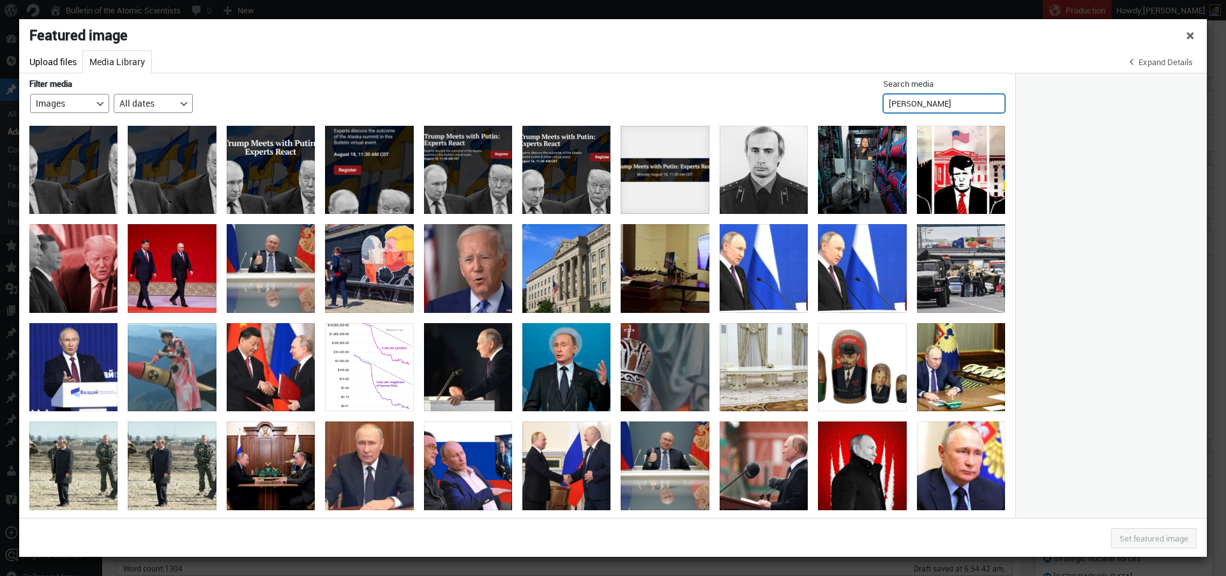
click at [928, 102] on input "putin" at bounding box center [944, 103] width 122 height 19
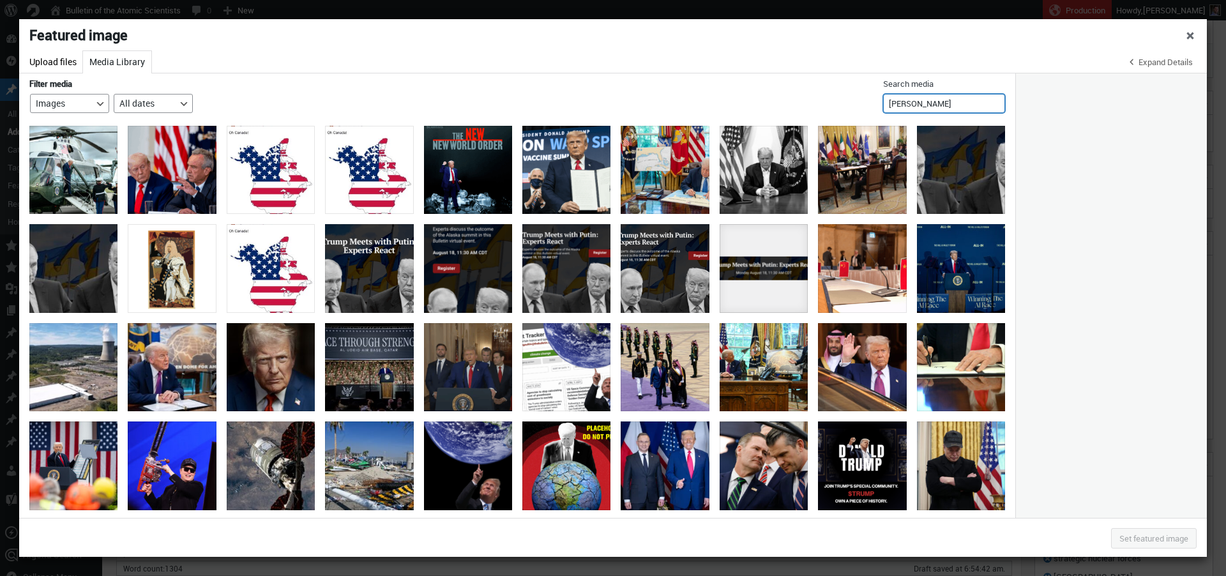
type input "trump"
